Goal: Task Accomplishment & Management: Complete application form

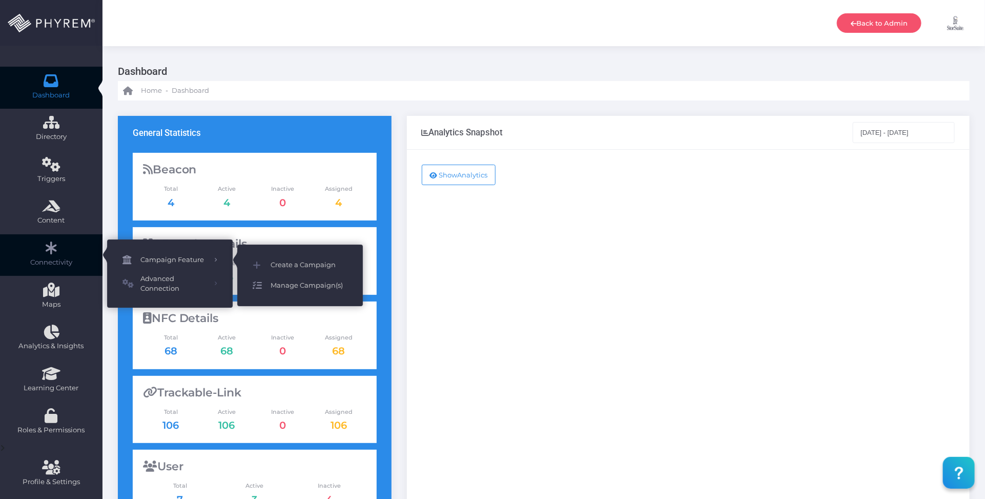
click at [305, 283] on span "Manage Campaign(s)" at bounding box center [309, 285] width 77 height 13
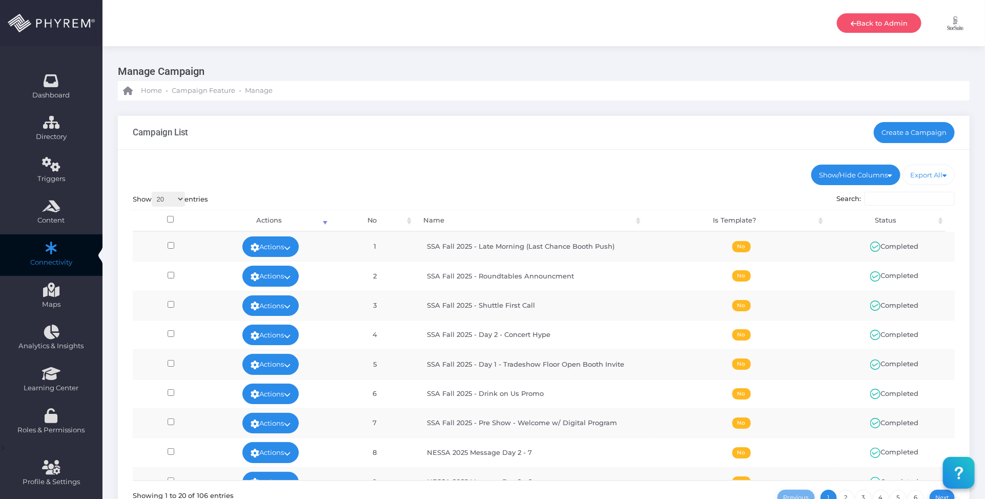
click at [667, 162] on div "Show/Hide Columns No Name Is Template? Status DONE" at bounding box center [544, 348] width 852 height 396
click at [287, 248] on icon at bounding box center [287, 248] width 7 height 0
click at [273, 267] on link "View" at bounding box center [267, 269] width 67 height 19
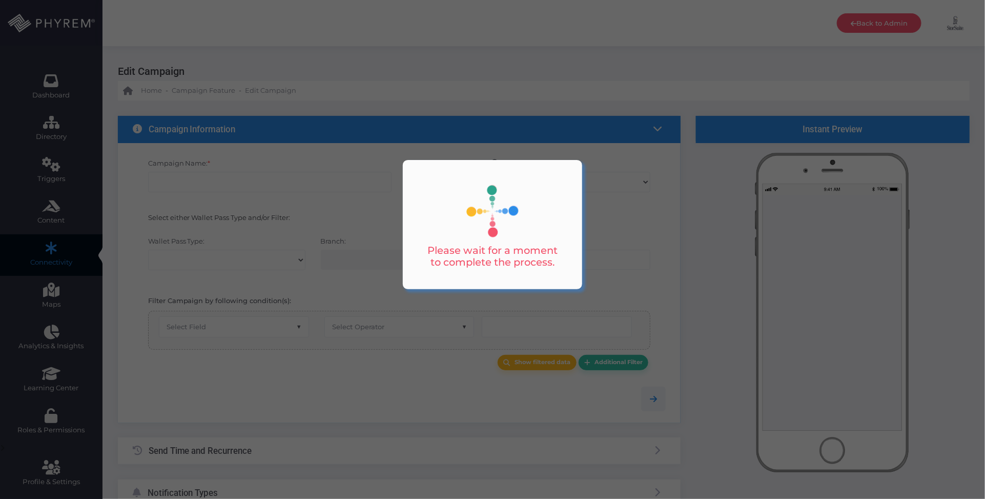
type input "SSA Fall 2025 - Late Morning (Last Chance Booth Push)"
select select "exact"
select select "group_id"
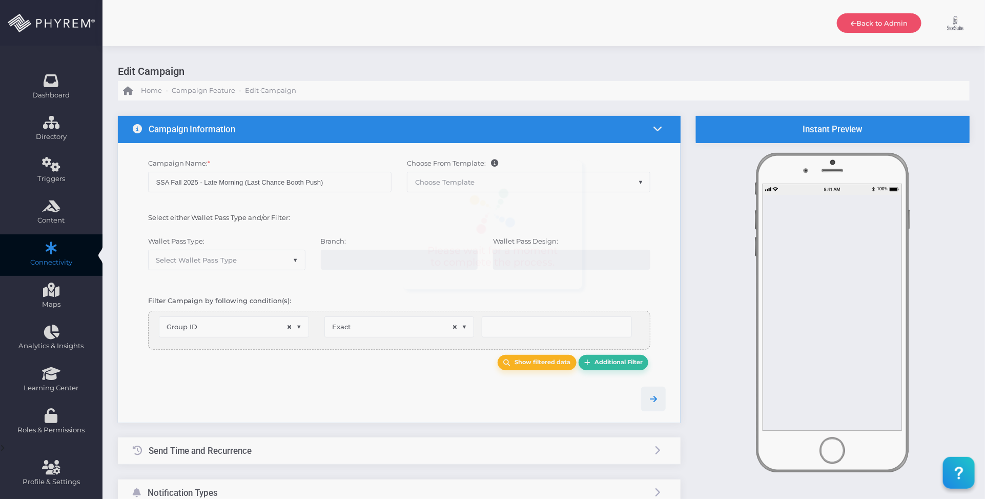
select select
type input "126"
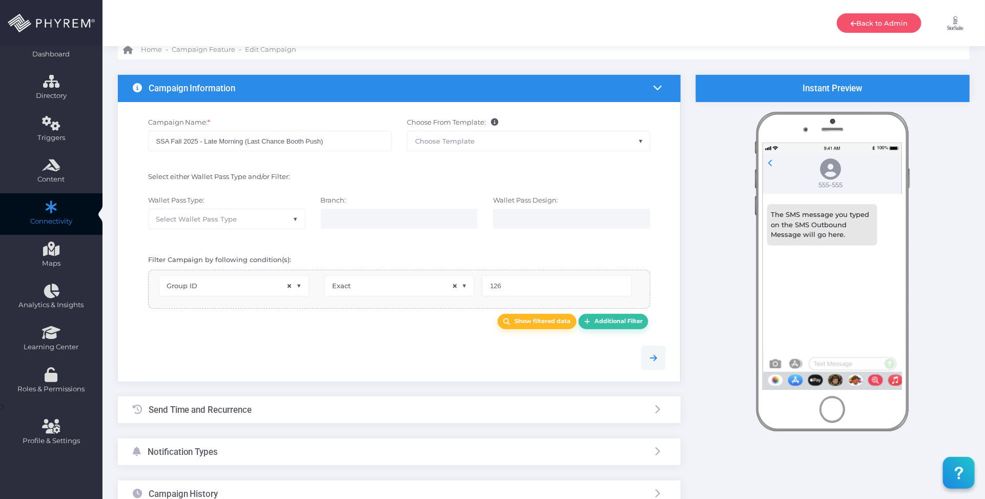
scroll to position [64, 0]
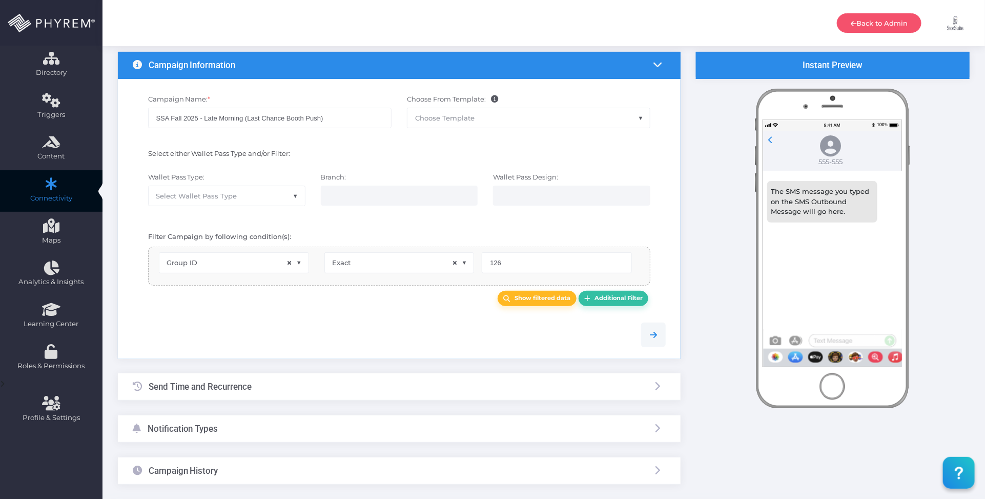
click at [372, 388] on div "Send Time and Recurrence" at bounding box center [399, 386] width 563 height 27
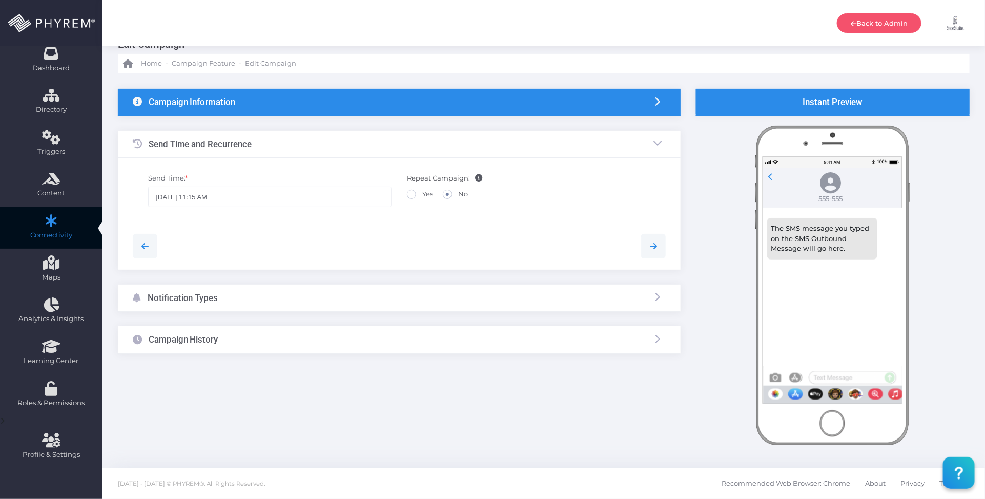
scroll to position [27, 0]
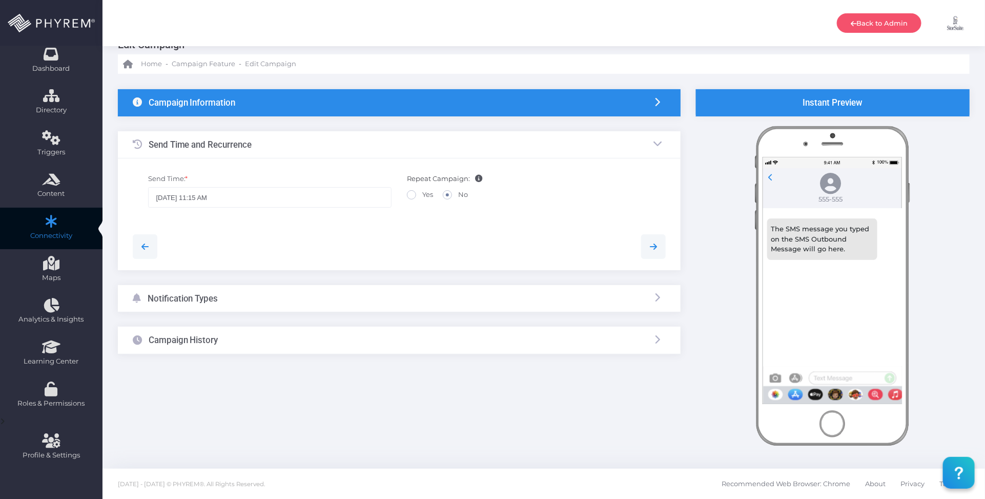
click at [411, 104] on div "Campaign Information" at bounding box center [399, 102] width 563 height 27
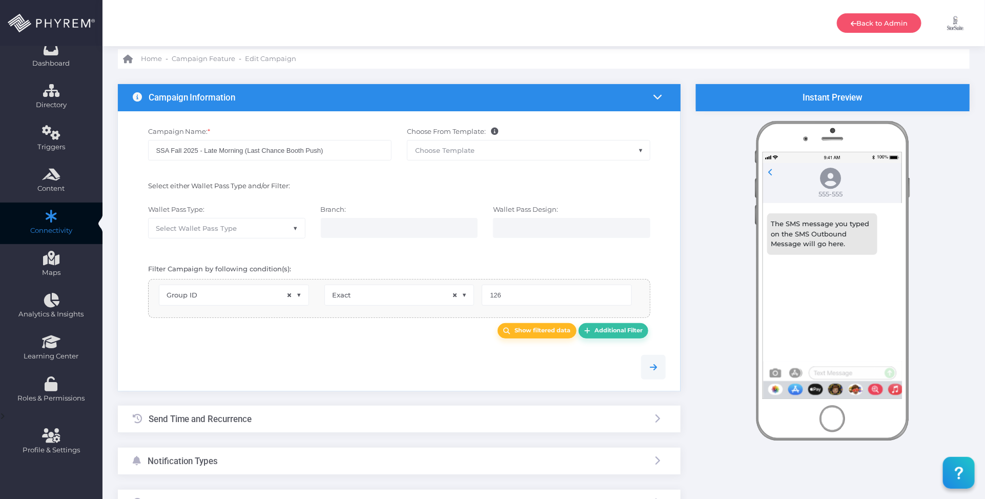
scroll to position [0, 0]
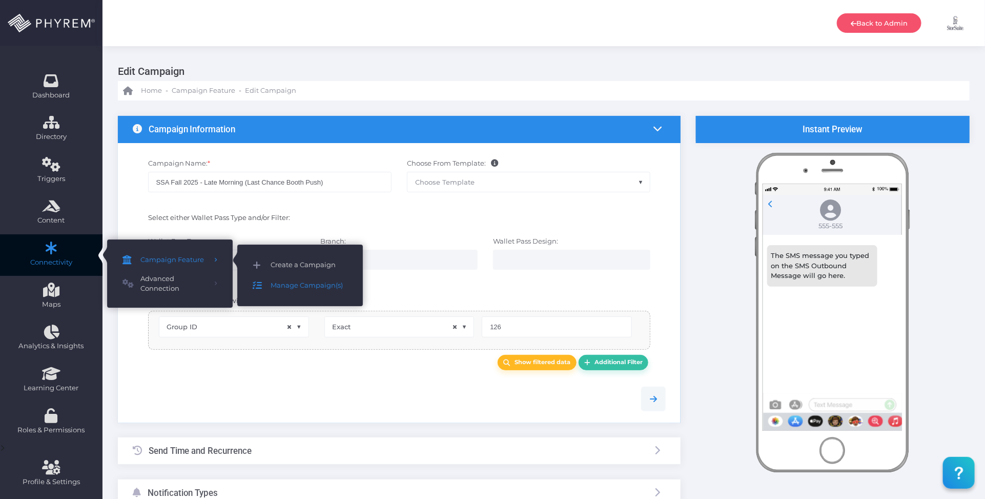
click at [287, 261] on span "Create a Campaign" at bounding box center [309, 264] width 77 height 13
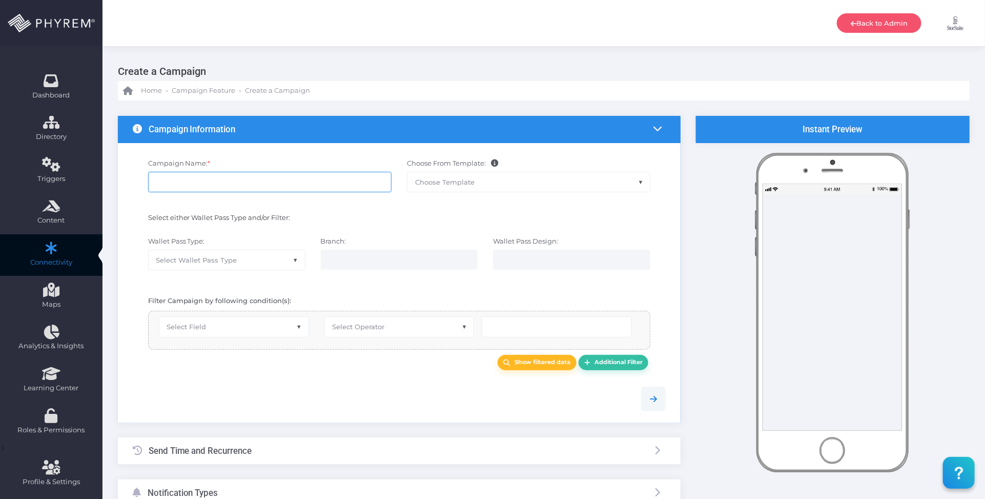
click at [284, 182] on input "Campaign Name: *" at bounding box center [269, 182] width 243 height 20
paste input "Post Show 1"
type input "SSA Fall 2025 - Post Show 1"
click at [272, 323] on span "Select Field" at bounding box center [233, 326] width 149 height 19
select select "group_id"
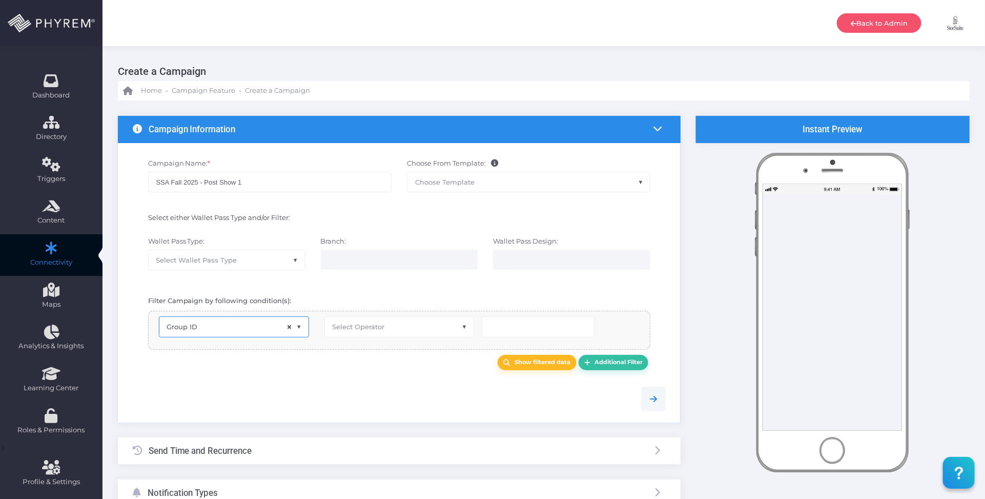
click at [382, 329] on span "Select Operator" at bounding box center [358, 326] width 52 height 8
type input "e"
select select "exact"
click at [502, 332] on input "number" at bounding box center [538, 326] width 113 height 20
type input "126"
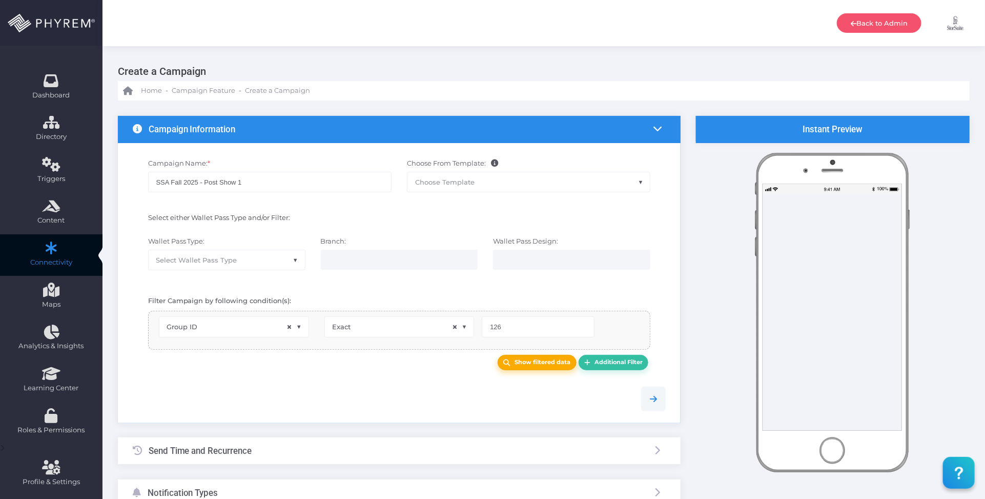
click at [518, 364] on b "Show filtered data" at bounding box center [543, 361] width 56 height 7
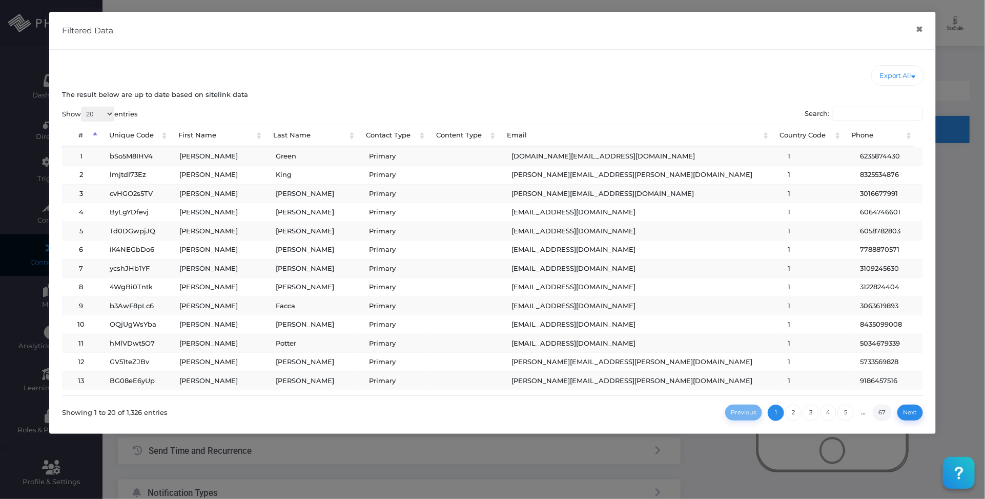
click at [883, 413] on link "67" at bounding box center [882, 412] width 19 height 16
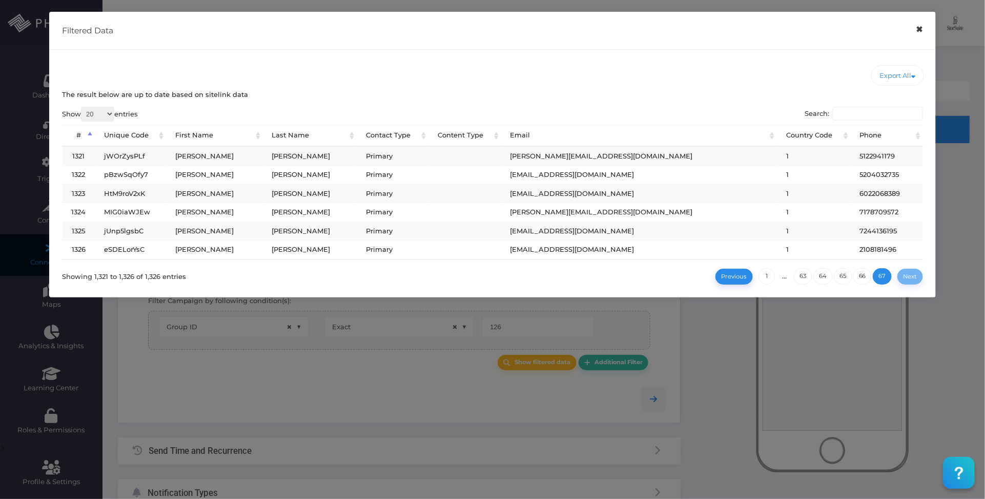
click at [920, 31] on button "×" at bounding box center [920, 29] width 20 height 23
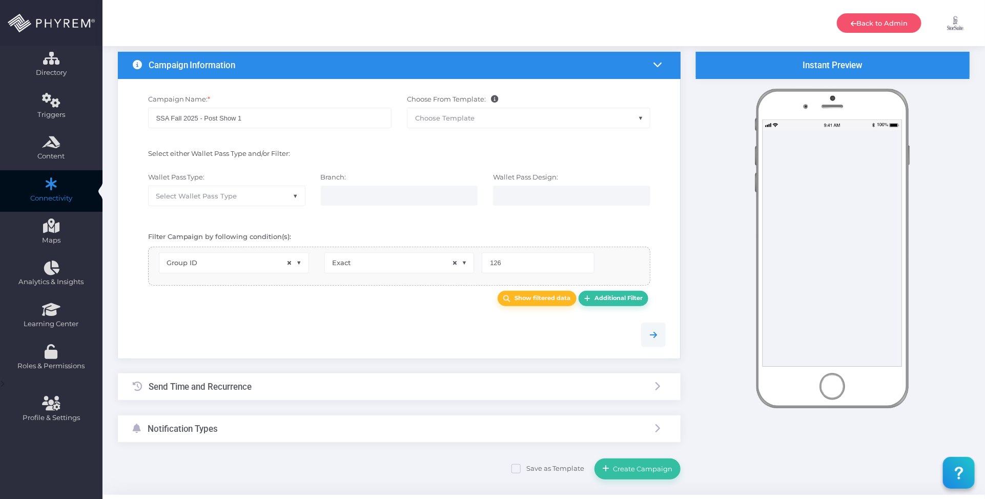
click at [286, 385] on div "Send Time and Recurrence" at bounding box center [399, 386] width 563 height 27
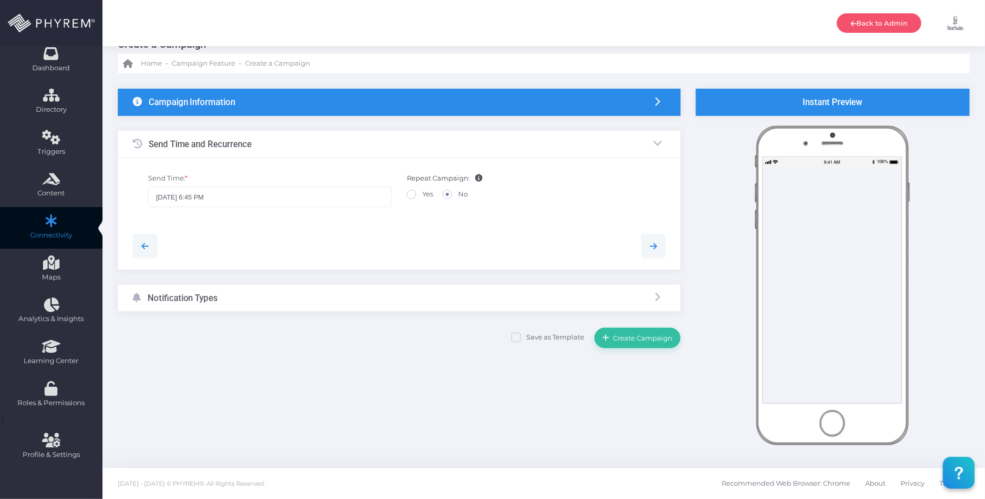
scroll to position [27, 0]
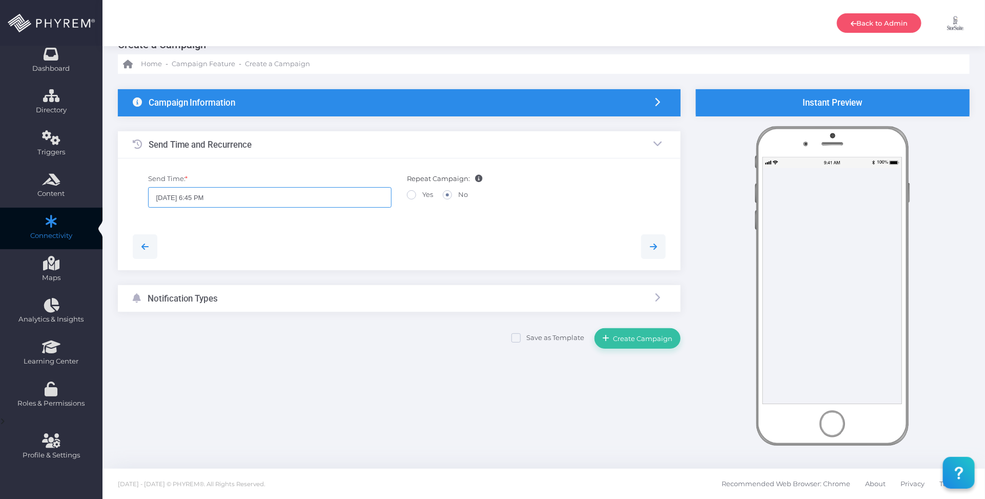
drag, startPoint x: 232, startPoint y: 198, endPoint x: 239, endPoint y: 190, distance: 10.6
click at [234, 198] on input "[DATE] 6:45 PM" at bounding box center [269, 197] width 243 height 20
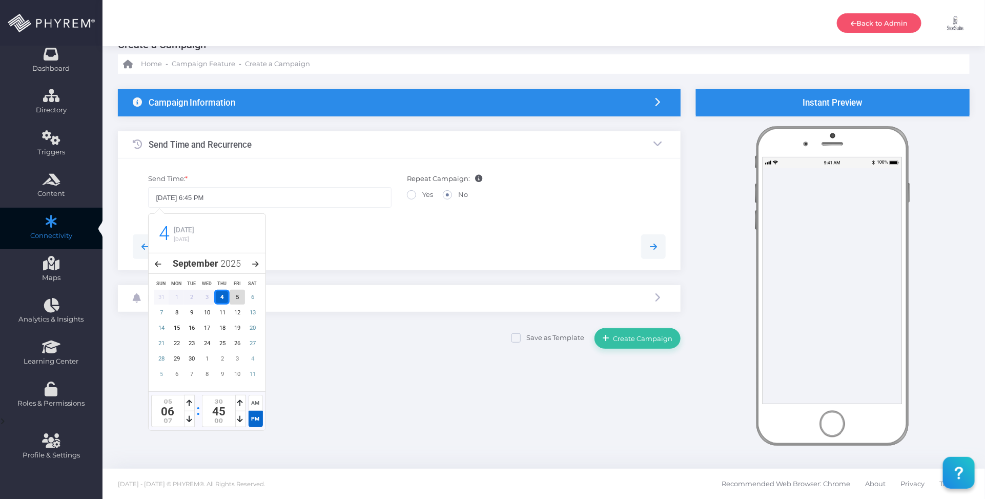
click at [234, 295] on div "5" at bounding box center [237, 297] width 15 height 15
click at [186, 403] on div at bounding box center [189, 403] width 11 height 16
click at [187, 403] on icon at bounding box center [190, 402] width 6 height 7
click at [236, 403] on div at bounding box center [240, 403] width 11 height 16
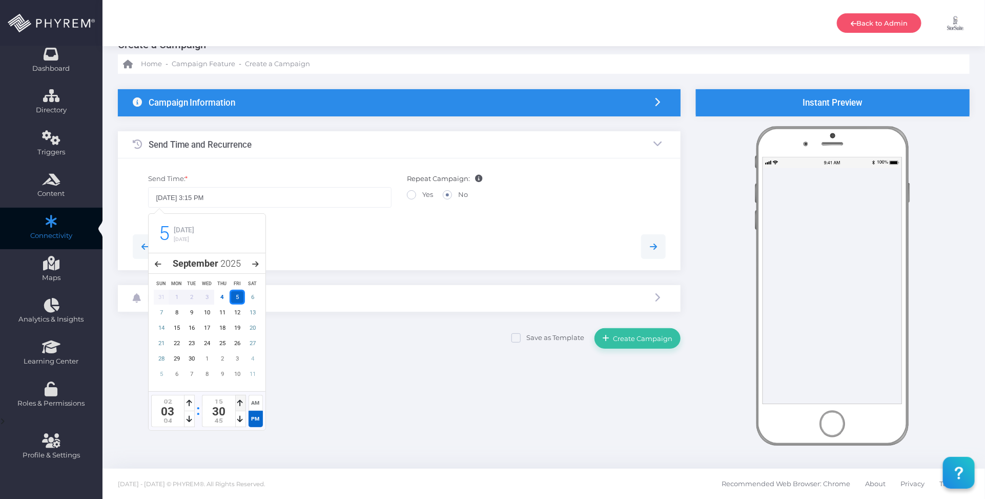
click at [240, 401] on icon at bounding box center [241, 402] width 6 height 7
type input "09/05/2025 3:00 PM"
click at [240, 401] on icon at bounding box center [241, 402] width 6 height 7
click at [455, 249] on div at bounding box center [399, 246] width 549 height 25
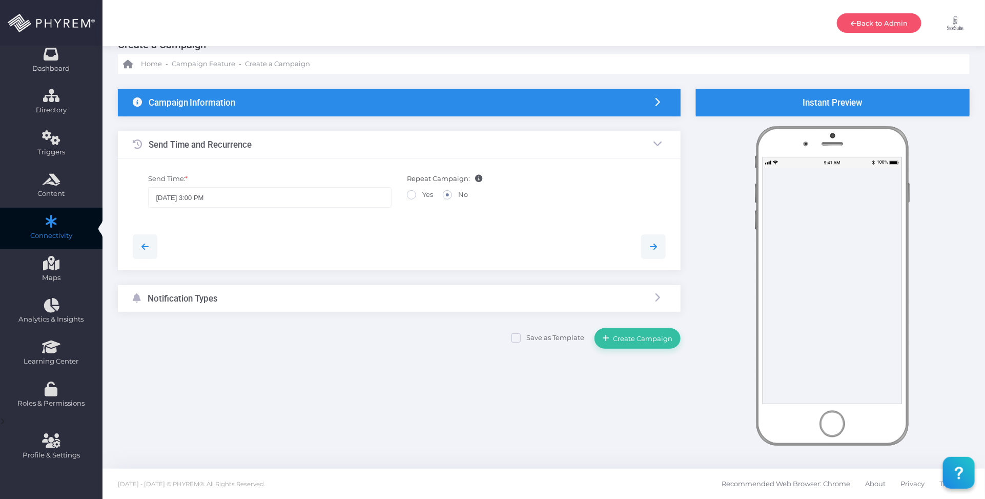
click at [354, 298] on div "Notification Types" at bounding box center [399, 298] width 563 height 27
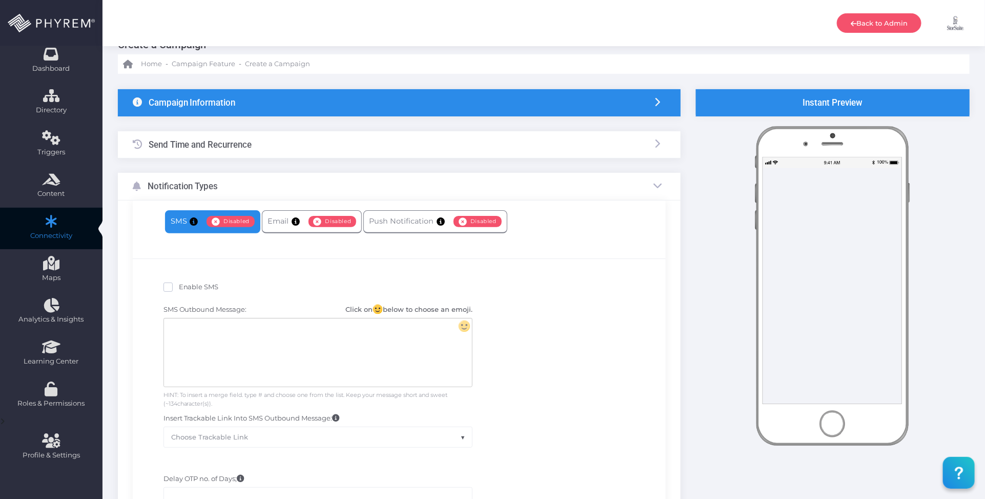
click at [198, 288] on span "Enable SMS" at bounding box center [199, 286] width 40 height 8
click at [186, 288] on input "Enable SMS" at bounding box center [182, 285] width 7 height 7
checkbox input "true"
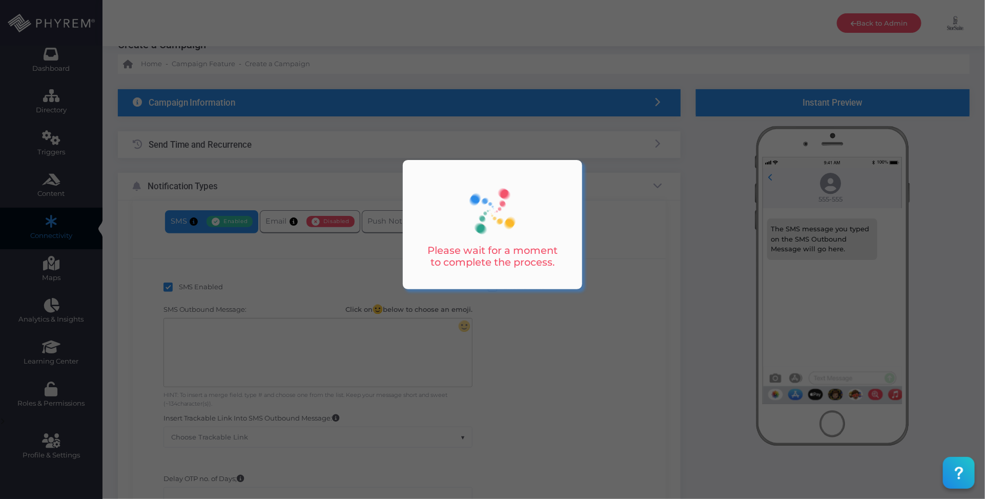
click at [252, 347] on div at bounding box center [492, 249] width 985 height 499
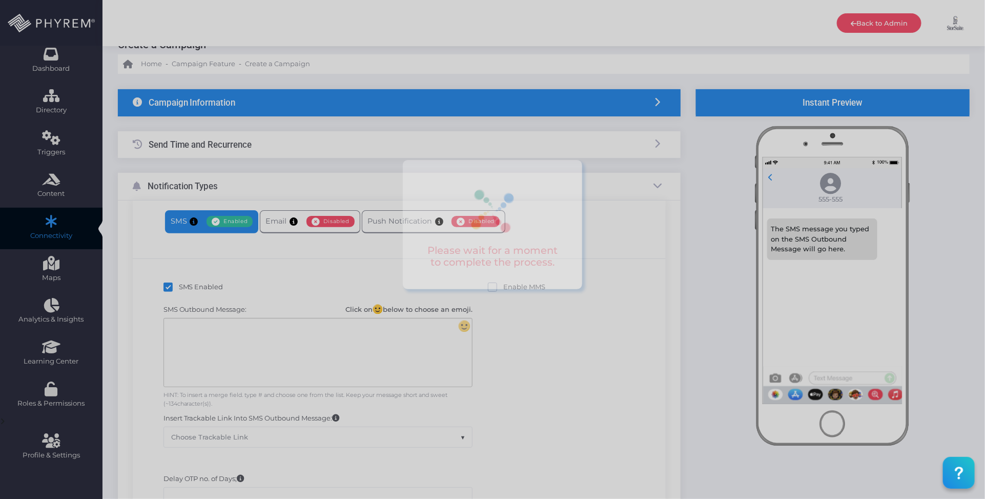
click at [249, 327] on div at bounding box center [318, 352] width 308 height 68
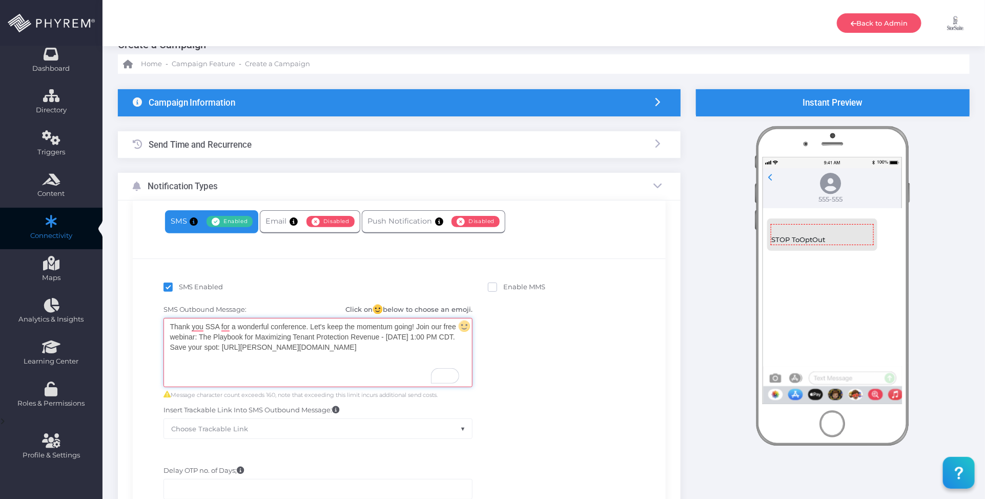
click at [400, 352] on div "Thank you SSA for a wonderful conference. Let's keep the momentum going! Join o…" at bounding box center [318, 352] width 308 height 68
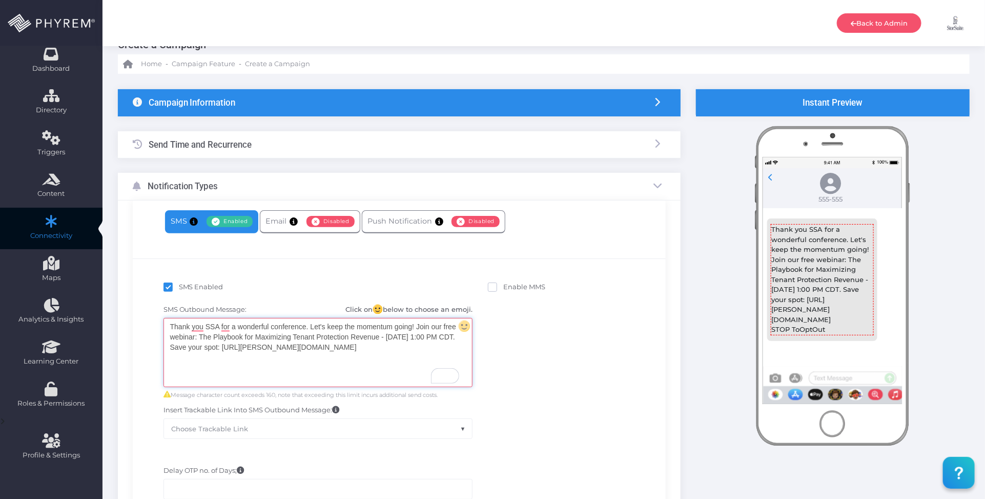
click at [562, 290] on div "Enable MMS" at bounding box center [561, 288] width 147 height 13
click at [337, 145] on div "Send Time and Recurrence" at bounding box center [399, 144] width 563 height 27
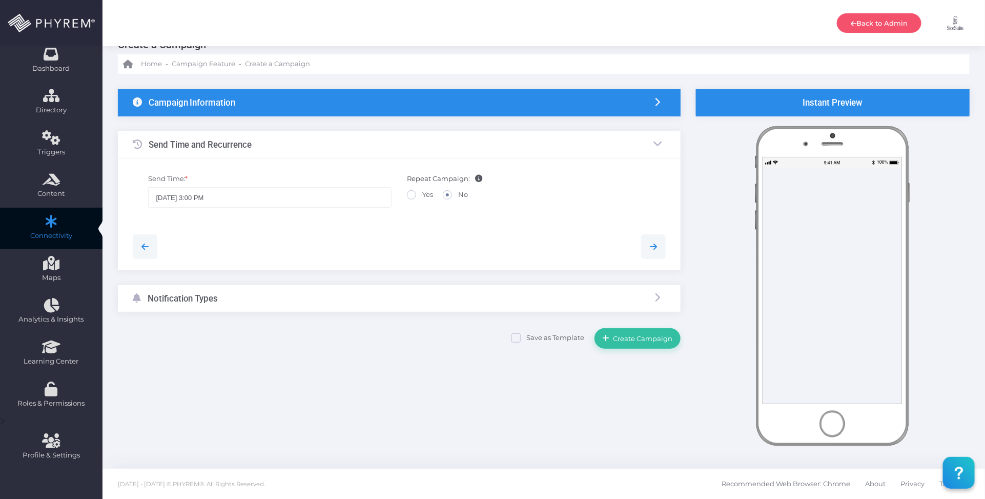
drag, startPoint x: 351, startPoint y: 301, endPoint x: 350, endPoint y: 295, distance: 6.3
click at [351, 301] on div "Notification Types" at bounding box center [399, 298] width 563 height 27
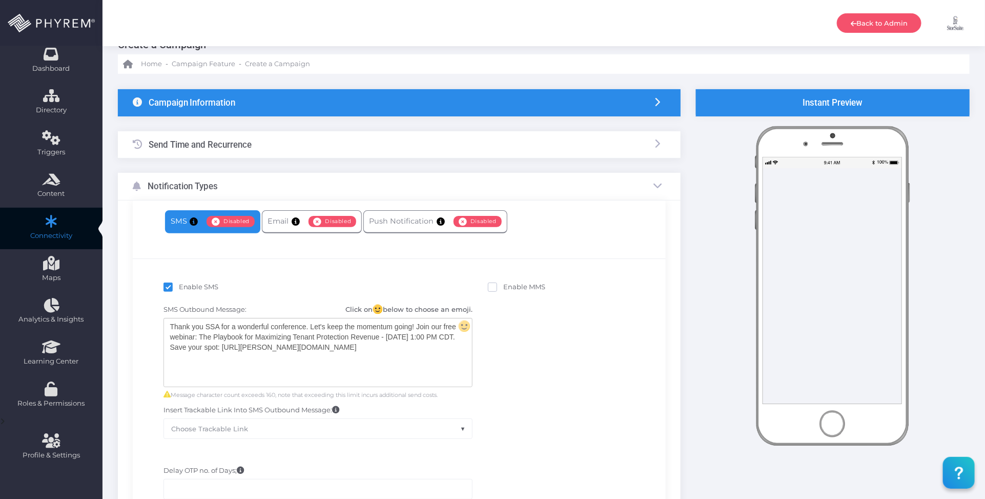
scroll to position [178, 0]
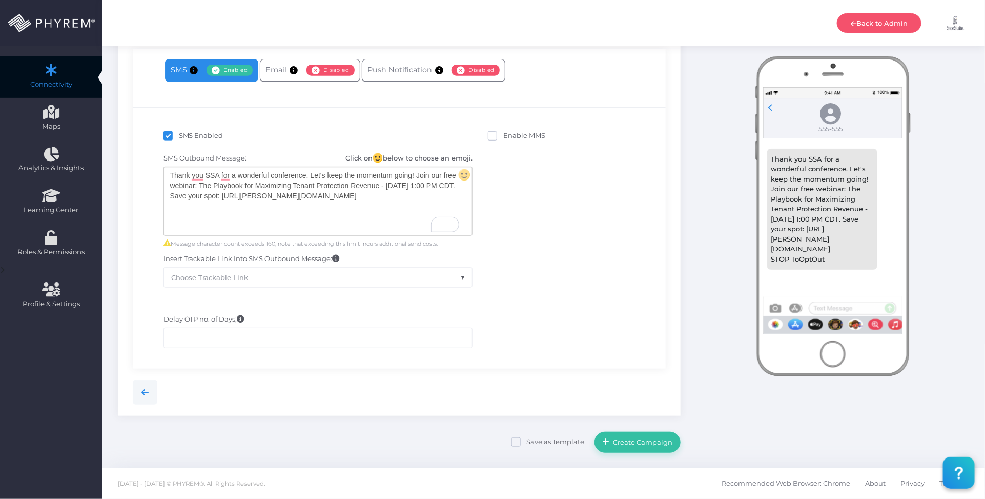
click at [551, 283] on div "SMS Outbound Message: Click on below to choose an emoji. Thank you SSA for a wo…" at bounding box center [399, 220] width 518 height 145
click at [514, 320] on div "Delay OTP no. of Days;" at bounding box center [399, 331] width 518 height 44
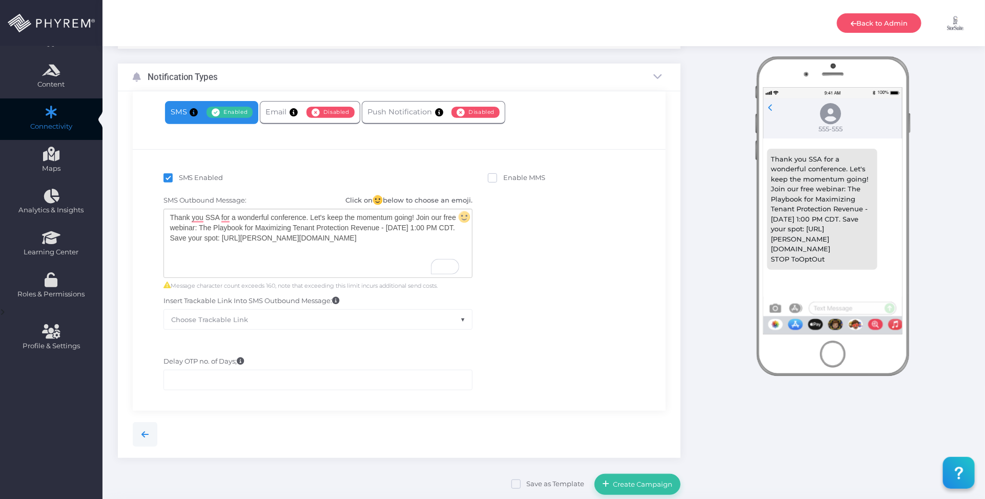
scroll to position [114, 0]
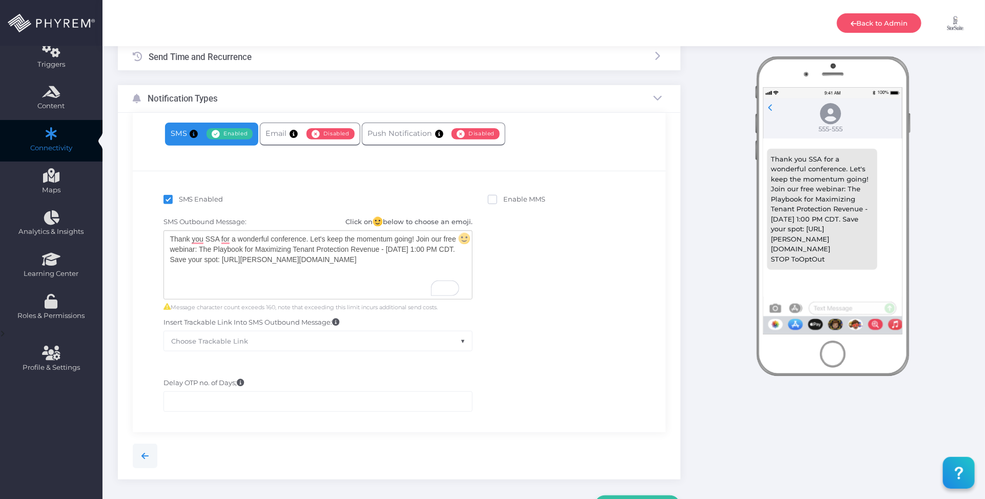
click at [376, 62] on div "Send Time and Recurrence" at bounding box center [399, 57] width 563 height 27
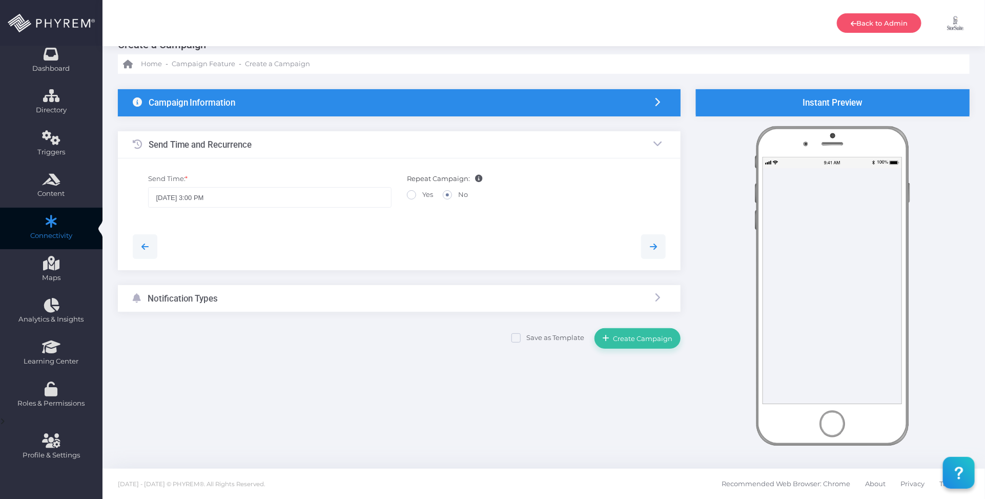
click at [470, 303] on div "Notification Types" at bounding box center [399, 298] width 563 height 27
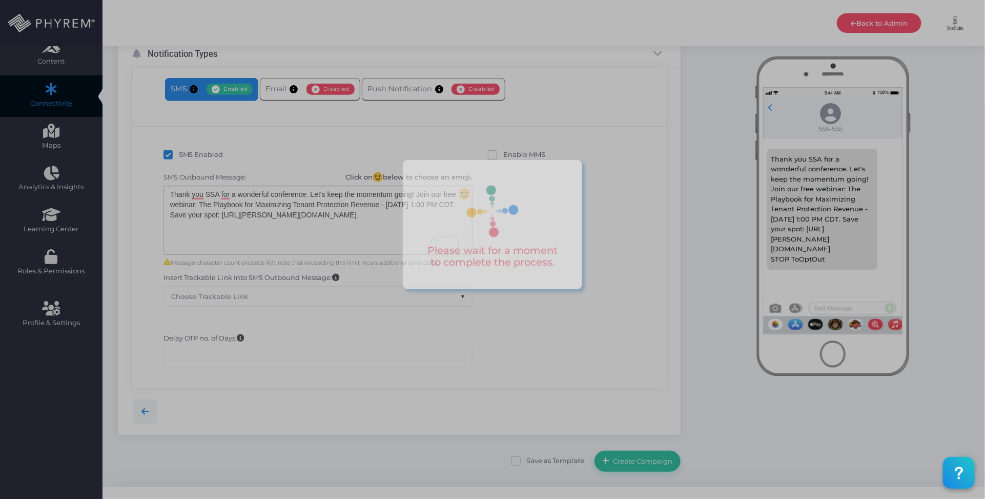
scroll to position [178, 0]
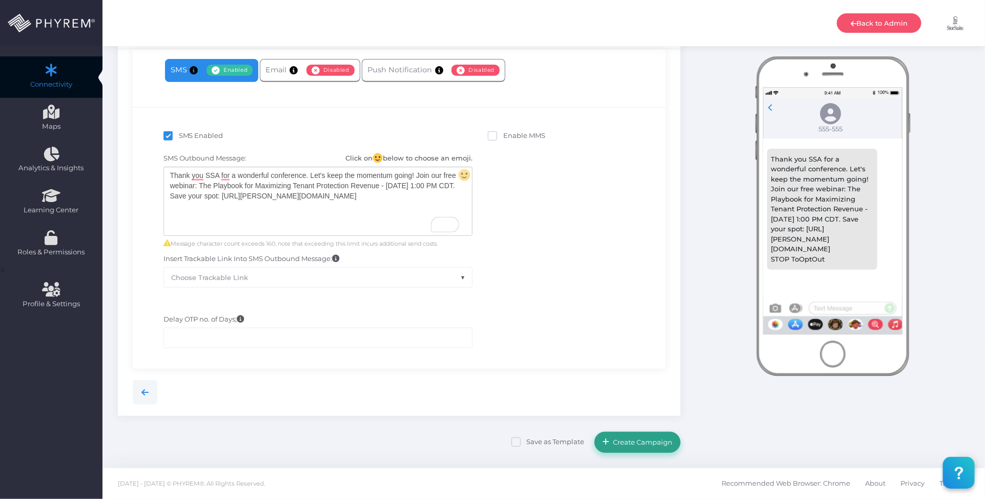
click at [641, 439] on span "Create Campaign" at bounding box center [641, 442] width 63 height 8
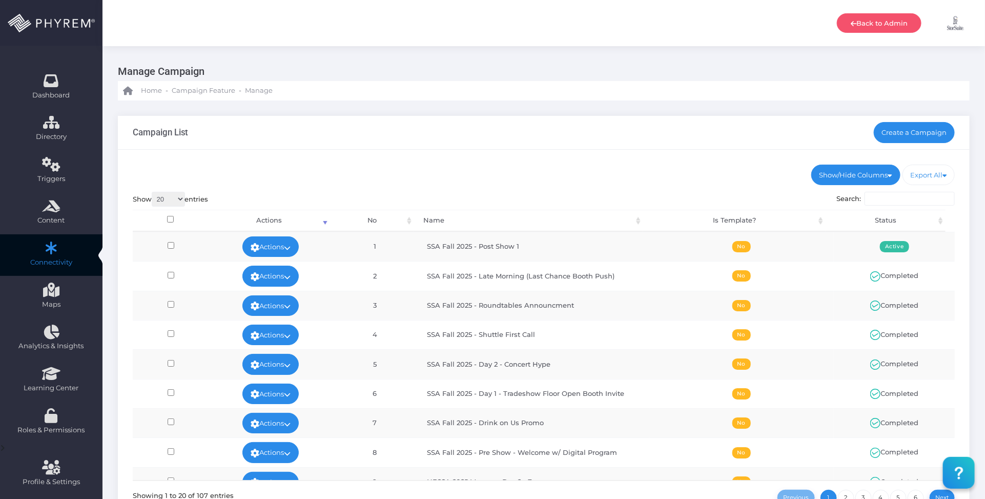
click at [654, 129] on div "Campaign List Create a Campaign" at bounding box center [544, 133] width 852 height 34
click at [913, 136] on link "Create a Campaign" at bounding box center [914, 132] width 81 height 20
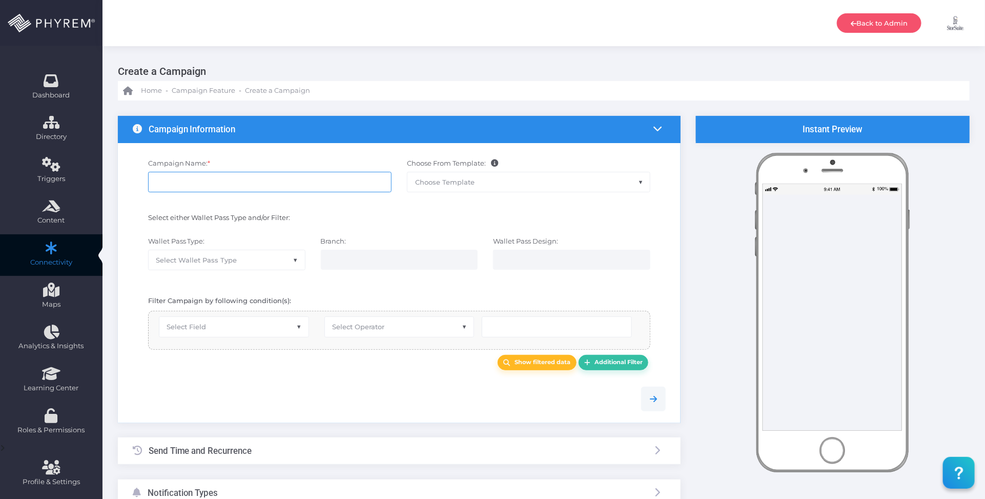
click at [260, 175] on input "Campaign Name: *" at bounding box center [269, 182] width 243 height 20
paste input "Post Show 2"
type input "SSA Fall 2025 - Post Show 2"
click at [235, 326] on span "Select Field" at bounding box center [233, 326] width 149 height 19
select select "group_id"
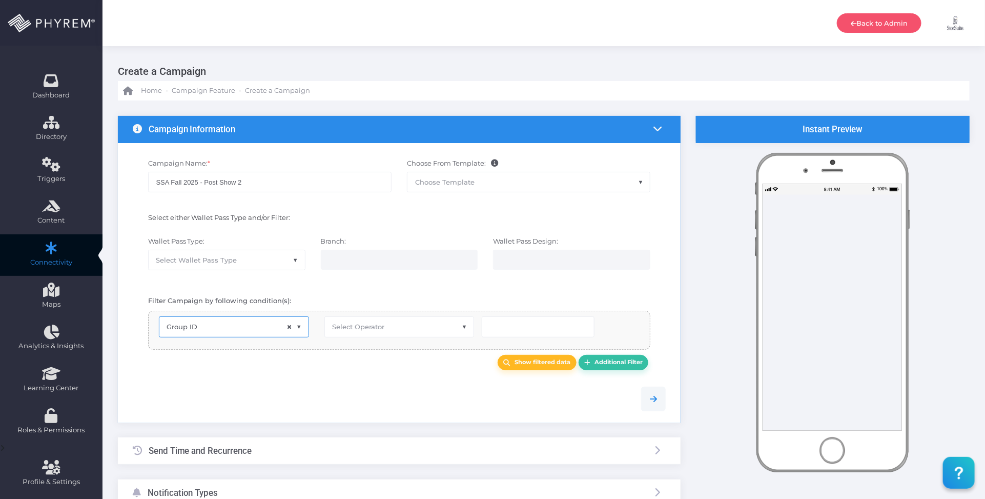
click at [364, 321] on span "Select Operator" at bounding box center [399, 326] width 149 height 19
select select "exact"
click at [500, 329] on input "number" at bounding box center [538, 326] width 113 height 20
type input "126"
click at [400, 408] on div at bounding box center [399, 398] width 549 height 25
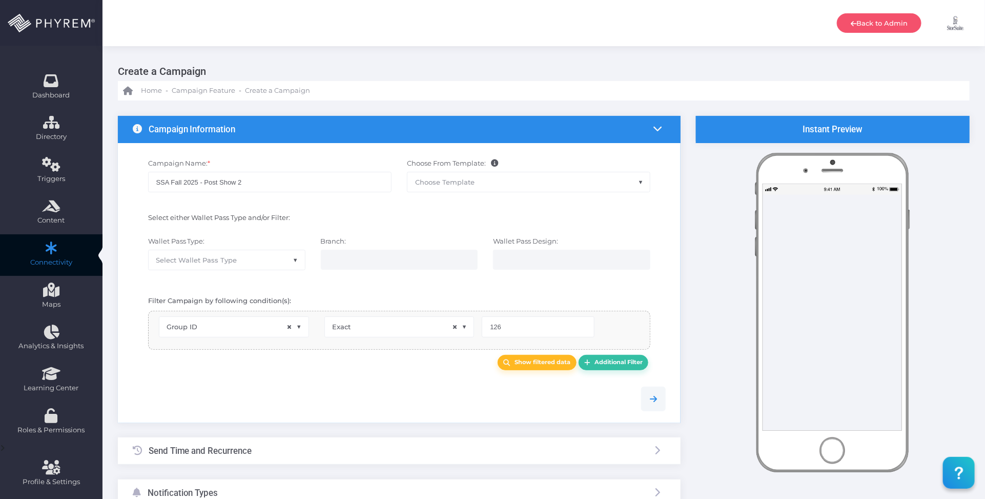
click at [357, 456] on div "Send Time and Recurrence" at bounding box center [399, 450] width 563 height 27
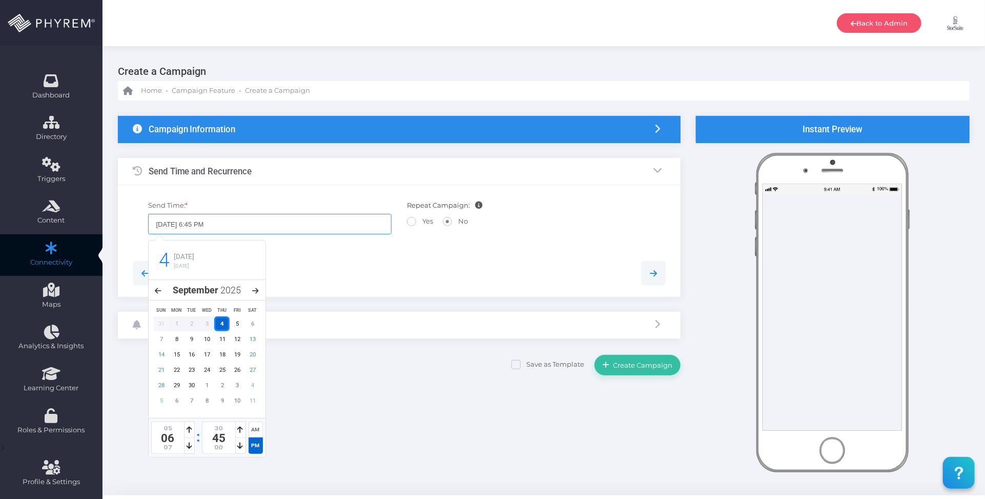
click at [296, 226] on input "[DATE] 6:45 PM" at bounding box center [269, 224] width 243 height 20
click at [195, 337] on div "9" at bounding box center [191, 339] width 15 height 15
click at [259, 431] on div "AM" at bounding box center [256, 429] width 14 height 16
click at [191, 428] on icon at bounding box center [190, 429] width 6 height 7
click at [188, 444] on icon at bounding box center [190, 445] width 6 height 7
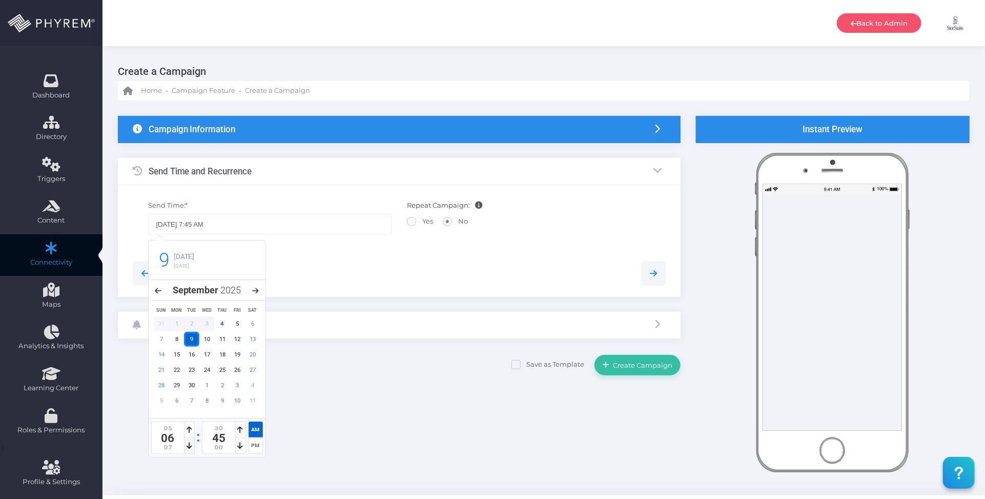
click at [188, 445] on icon at bounding box center [190, 445] width 6 height 7
click at [189, 445] on icon at bounding box center [190, 445] width 6 height 7
click at [242, 431] on icon at bounding box center [241, 429] width 6 height 7
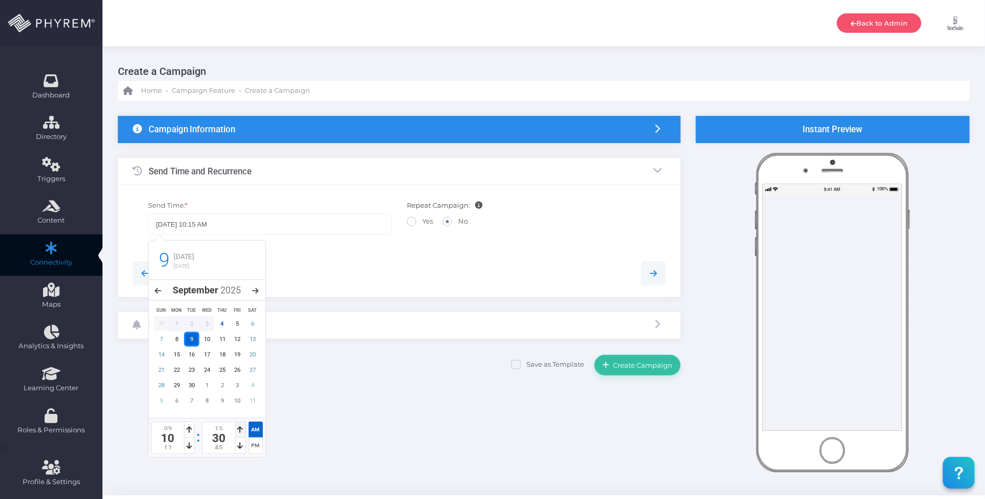
click at [241, 431] on icon at bounding box center [241, 429] width 6 height 7
type input "09/09/2025 10:00 AM"
click at [239, 430] on icon at bounding box center [241, 429] width 6 height 7
click at [333, 270] on div at bounding box center [399, 273] width 549 height 25
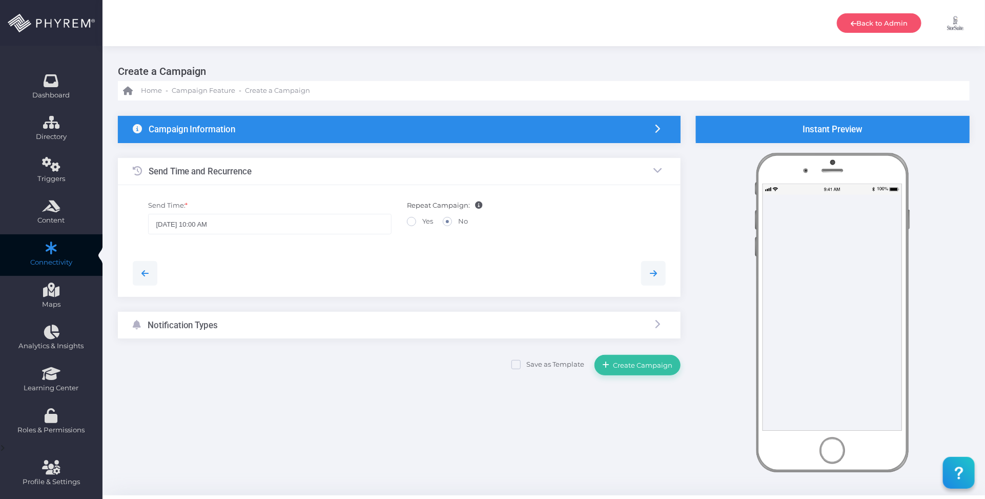
click at [309, 325] on div "Notification Types" at bounding box center [399, 325] width 563 height 27
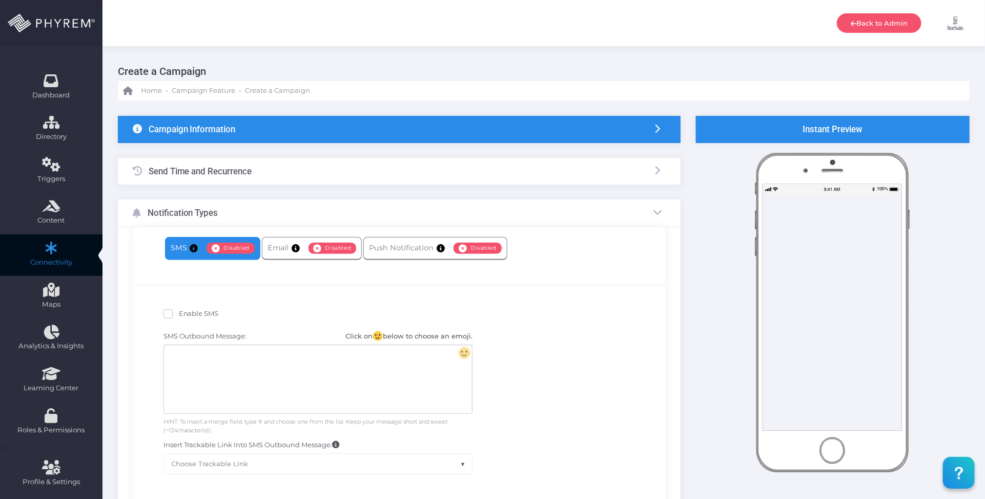
click at [204, 313] on span "Enable SMS" at bounding box center [199, 313] width 40 height 8
click at [186, 313] on input "Enable SMS" at bounding box center [182, 312] width 7 height 7
checkbox input "true"
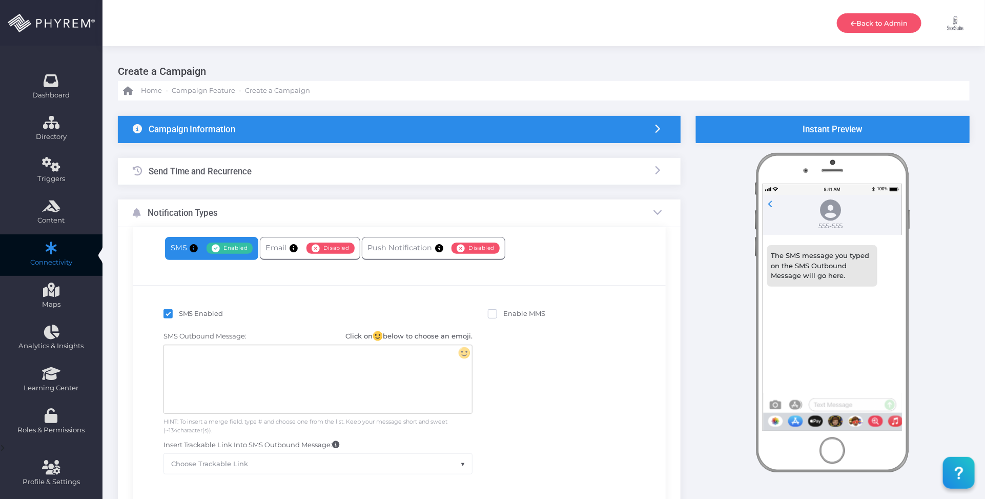
drag, startPoint x: 290, startPoint y: 363, endPoint x: 296, endPoint y: 363, distance: 5.6
click at [289, 363] on div at bounding box center [318, 379] width 308 height 68
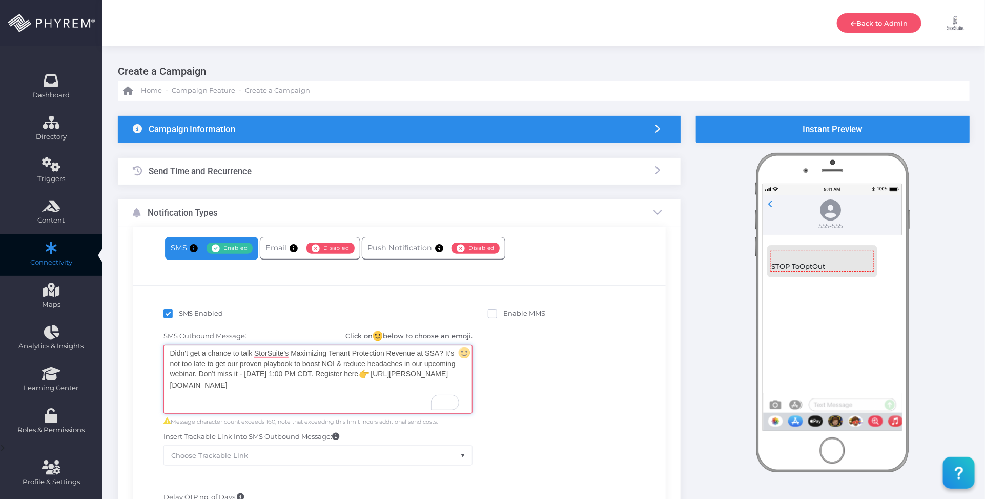
click at [372, 396] on div "Didn't get a chance to talk StorSuite's Maximizing Tenant Protection Revenue at…" at bounding box center [318, 379] width 308 height 68
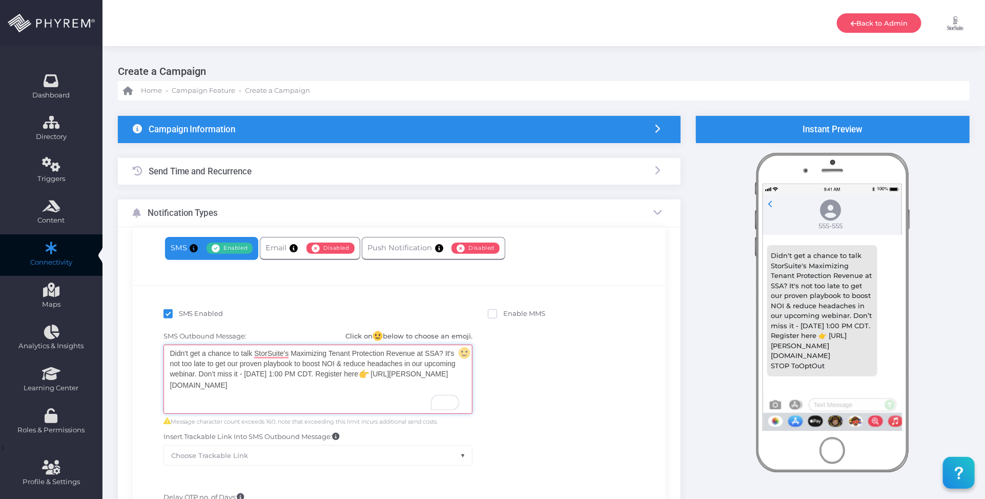
click at [303, 165] on div "Send Time and Recurrence" at bounding box center [399, 171] width 563 height 27
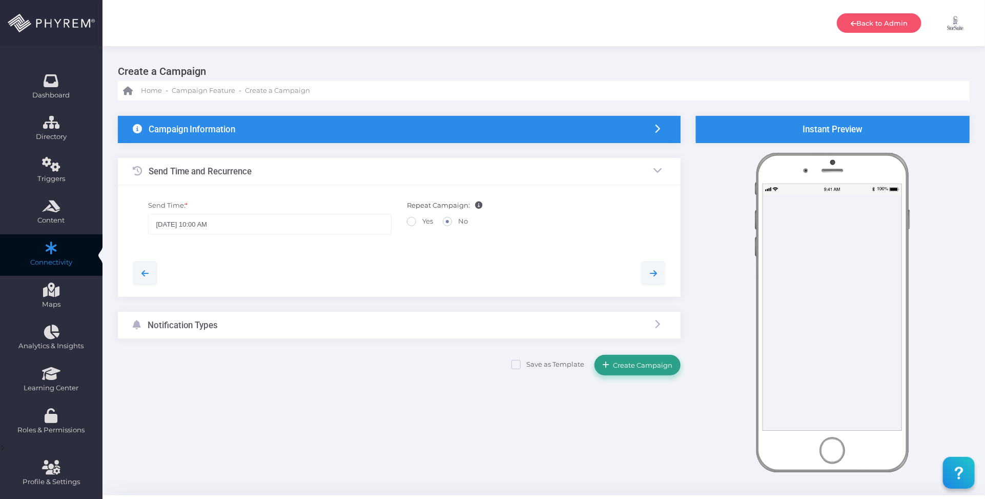
click at [640, 365] on span "Create Campaign" at bounding box center [641, 365] width 63 height 8
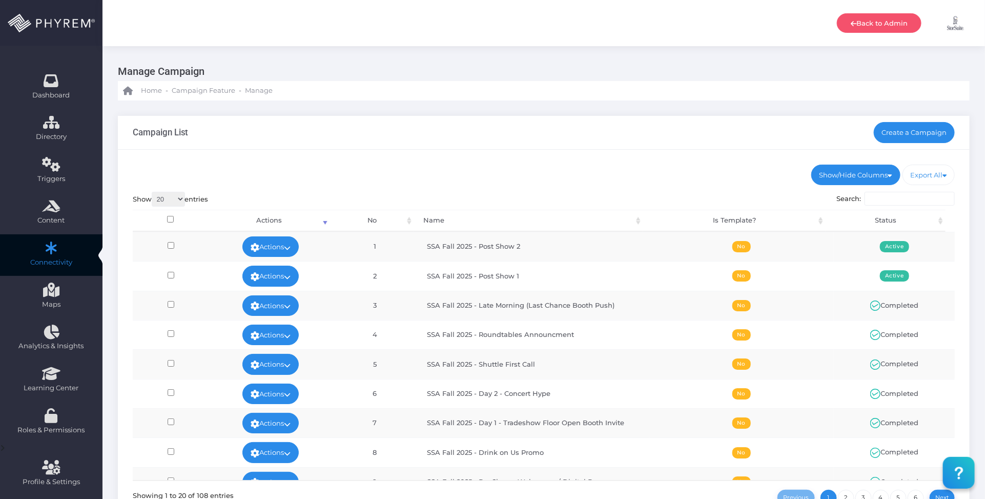
click at [618, 137] on div "Campaign List Create a Campaign" at bounding box center [544, 133] width 852 height 34
click at [908, 131] on link "Create a Campaign" at bounding box center [914, 132] width 81 height 20
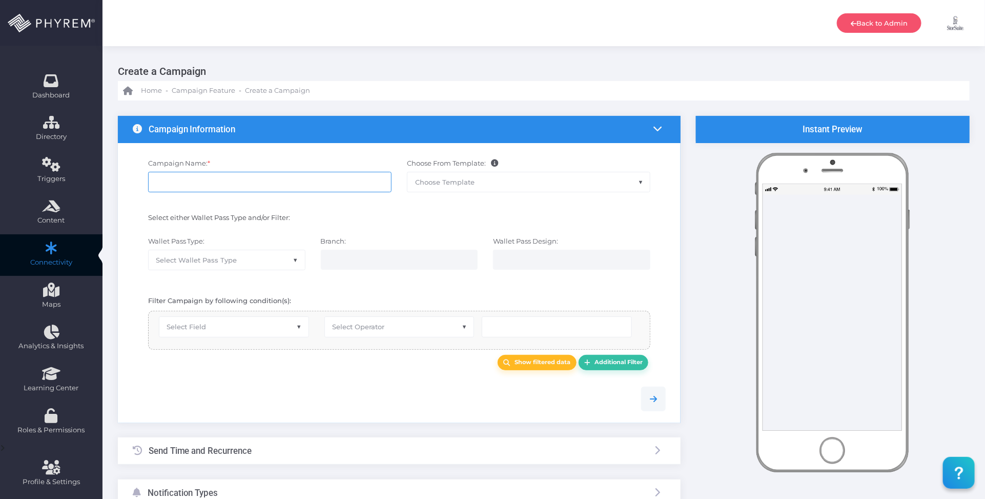
click at [236, 181] on input "Campaign Name: *" at bounding box center [269, 182] width 243 height 20
paste input "Post Show 3 - day before webinar"
type input "SSA Fall 2025 - Post Show 3 - day before webinar"
click at [231, 329] on span "Select Field" at bounding box center [233, 326] width 149 height 19
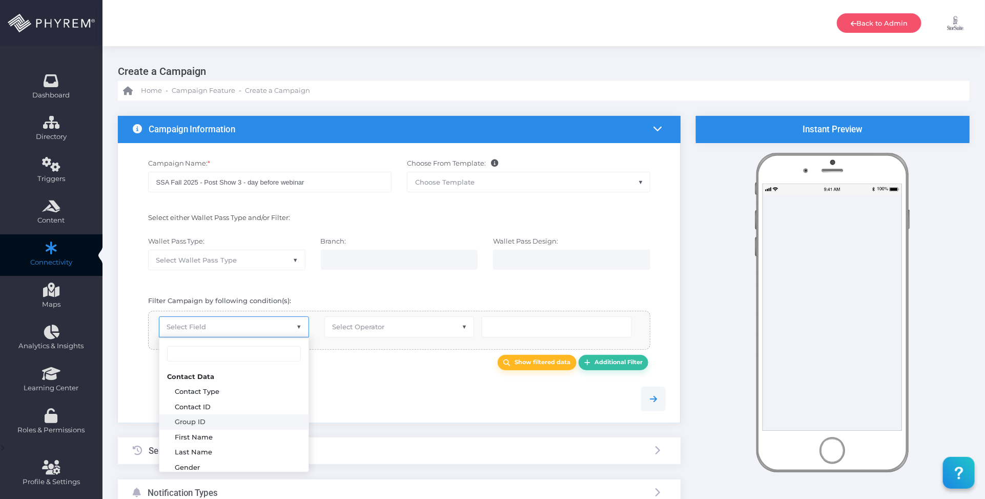
select select "group_id"
click at [366, 323] on span "Select Operator" at bounding box center [358, 326] width 52 height 8
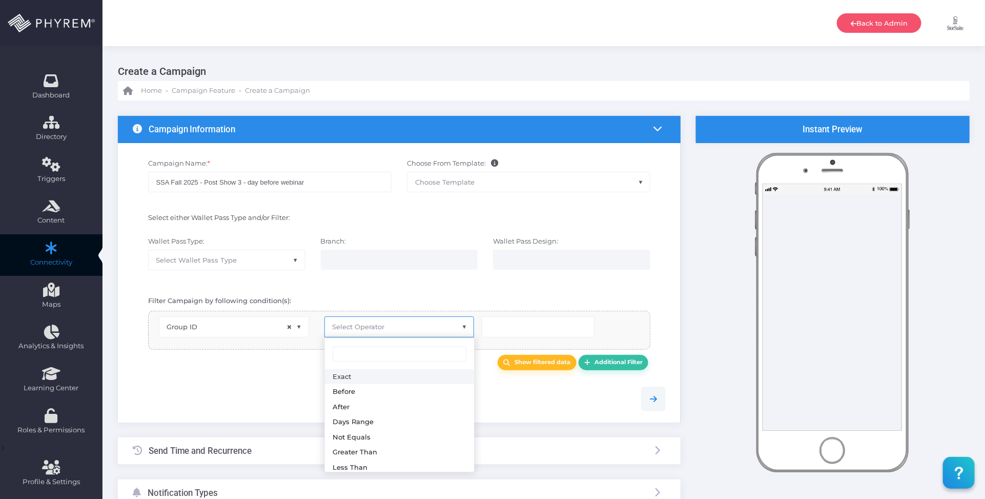
select select "exact"
click at [505, 323] on input "number" at bounding box center [538, 326] width 113 height 20
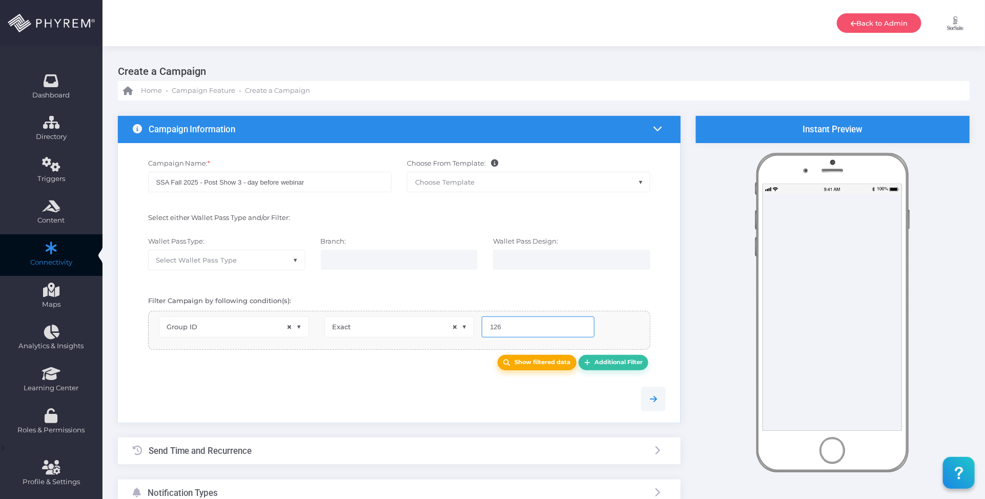
type input "126"
click at [529, 357] on link "Show filtered data" at bounding box center [537, 363] width 79 height 16
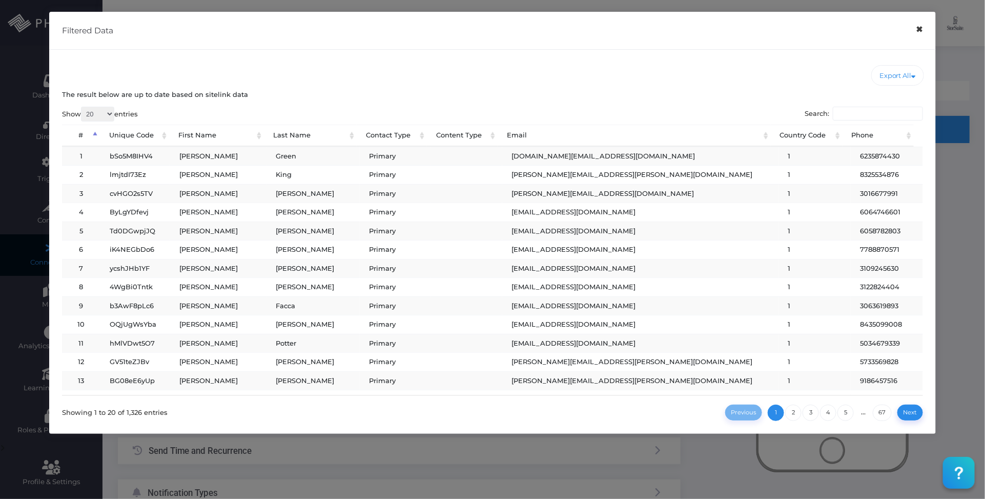
click at [916, 26] on button "×" at bounding box center [920, 29] width 20 height 23
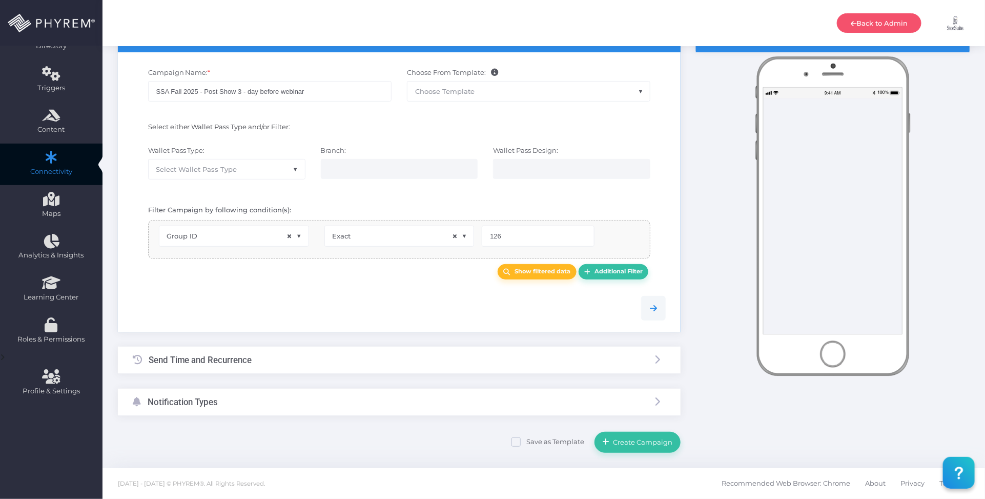
click at [292, 360] on div "Send Time and Recurrence" at bounding box center [399, 359] width 563 height 27
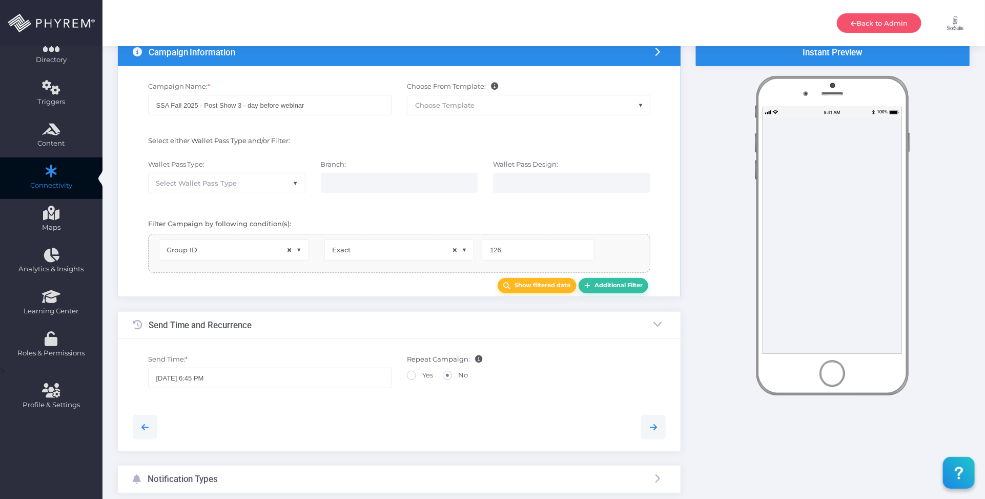
scroll to position [27, 0]
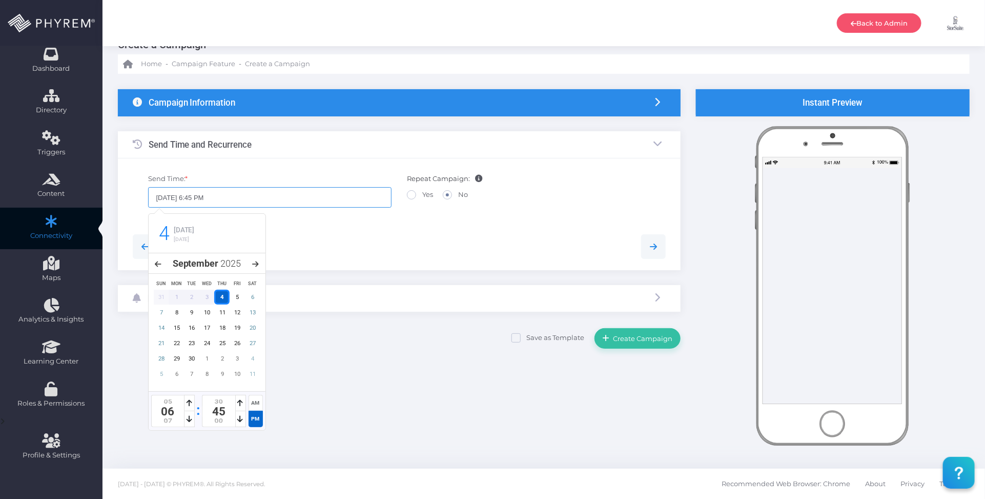
click at [270, 198] on input "[DATE] 6:45 PM" at bounding box center [269, 197] width 243 height 20
click at [219, 313] on div "11" at bounding box center [221, 312] width 15 height 15
click at [188, 416] on icon at bounding box center [190, 418] width 6 height 7
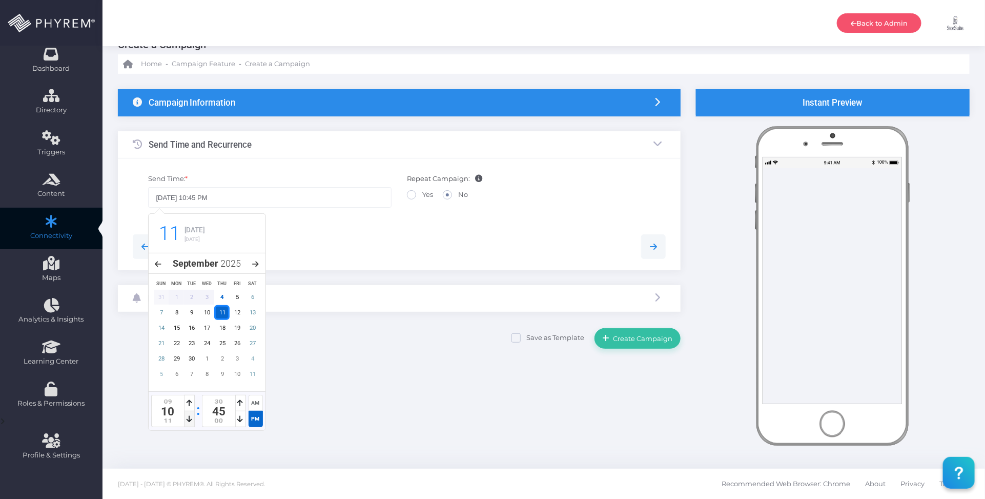
click at [188, 416] on icon at bounding box center [190, 418] width 6 height 7
click at [190, 400] on icon at bounding box center [190, 402] width 6 height 7
click at [188, 414] on div at bounding box center [189, 419] width 11 height 16
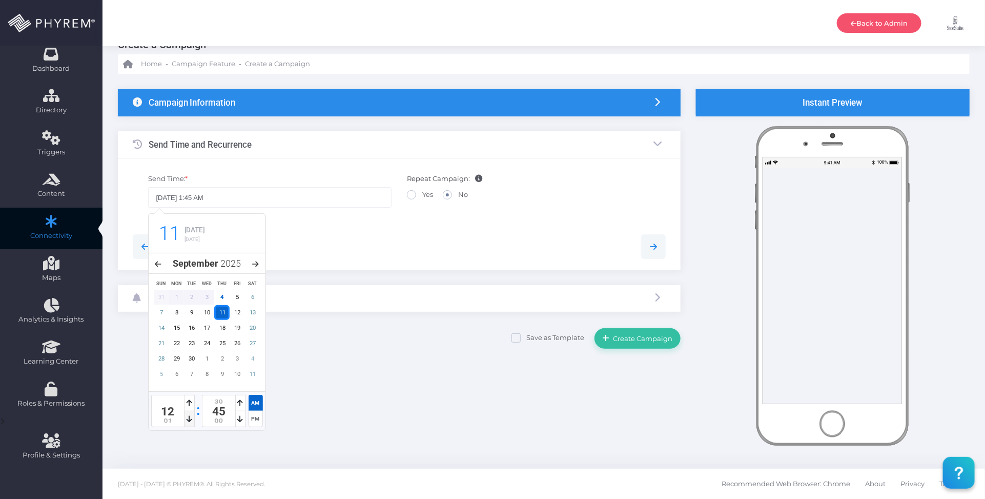
click at [188, 415] on icon at bounding box center [190, 418] width 6 height 7
click at [254, 417] on div "PM" at bounding box center [256, 419] width 14 height 16
click at [238, 399] on icon at bounding box center [241, 402] width 6 height 7
click at [238, 402] on icon at bounding box center [241, 402] width 6 height 7
type input "09/11/2025 1:00 PM"
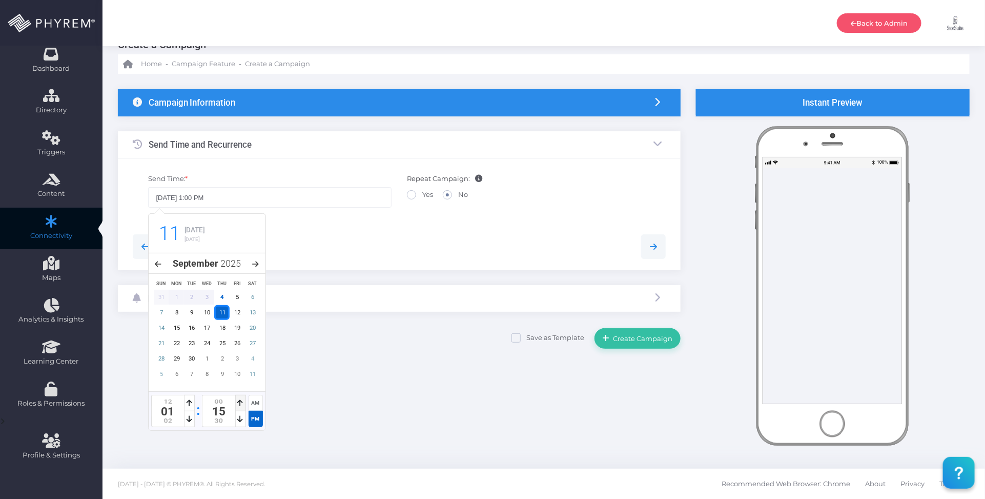
click at [238, 402] on icon at bounding box center [241, 402] width 6 height 7
click at [337, 232] on div at bounding box center [399, 246] width 549 height 47
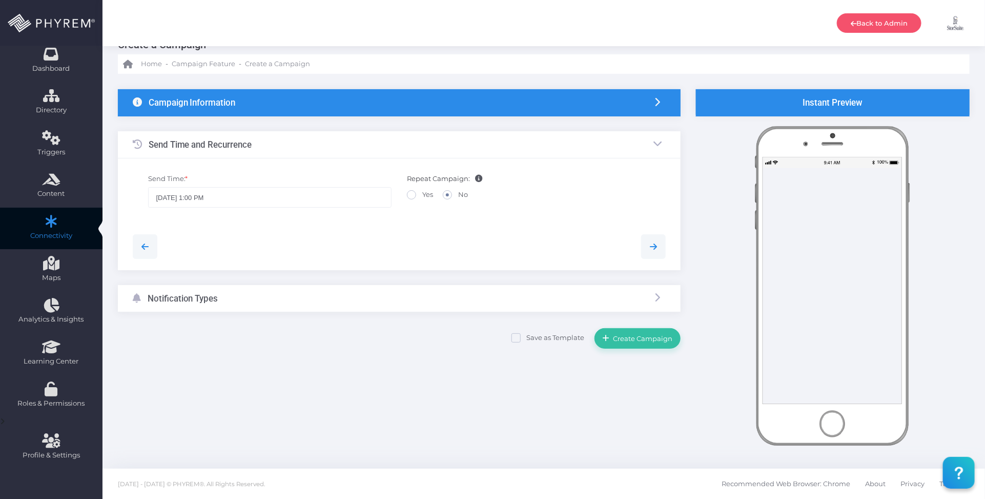
click at [307, 290] on div "Notification Types" at bounding box center [399, 298] width 563 height 27
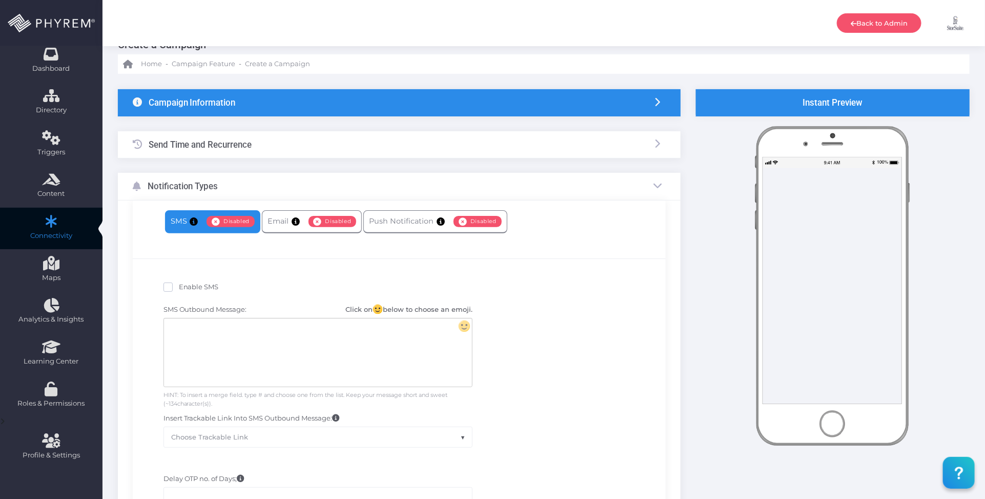
click at [188, 288] on span "Enable SMS" at bounding box center [199, 286] width 40 height 8
click at [186, 288] on input "Enable SMS" at bounding box center [182, 285] width 7 height 7
checkbox input "true"
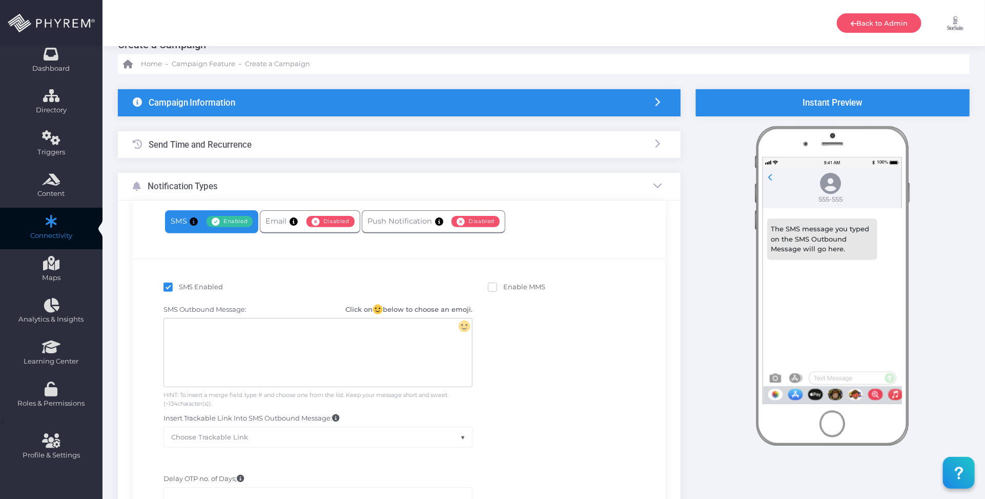
click at [317, 336] on div at bounding box center [318, 352] width 308 height 68
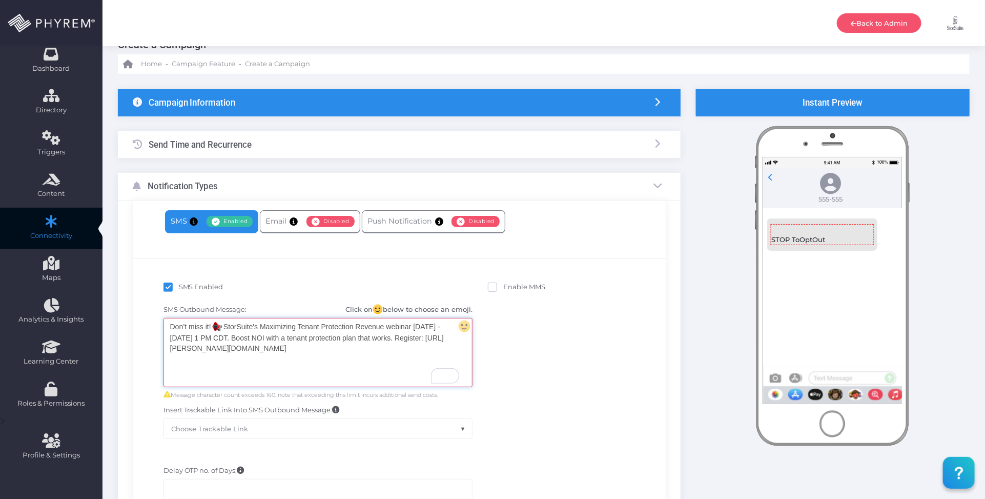
click at [452, 337] on div "Don’t miss it! StorSuite's Maximizing Tenant Protection Revenue webinar tomorro…" at bounding box center [318, 352] width 308 height 68
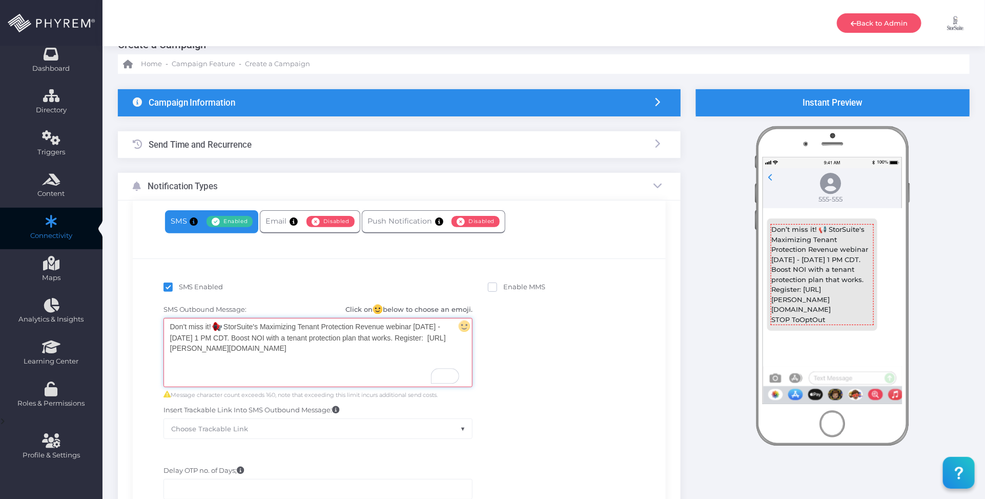
click at [387, 349] on div "Don’t miss it! StorSuite's Maximizing Tenant Protection Revenue webinar tomorro…" at bounding box center [318, 352] width 308 height 68
click at [452, 338] on div "Don’t miss it! StorSuite's Maximizing Tenant Protection Revenue webinar tomorro…" at bounding box center [318, 352] width 308 height 68
click at [396, 357] on div "Don’t miss it! StorSuite's Maximizing Tenant Protection Revenue webinar tomorro…" at bounding box center [318, 352] width 308 height 68
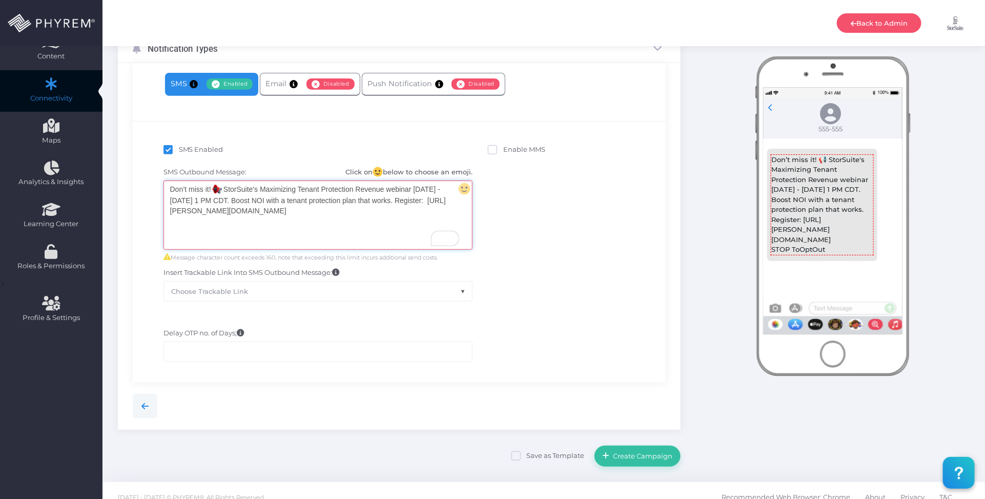
scroll to position [178, 0]
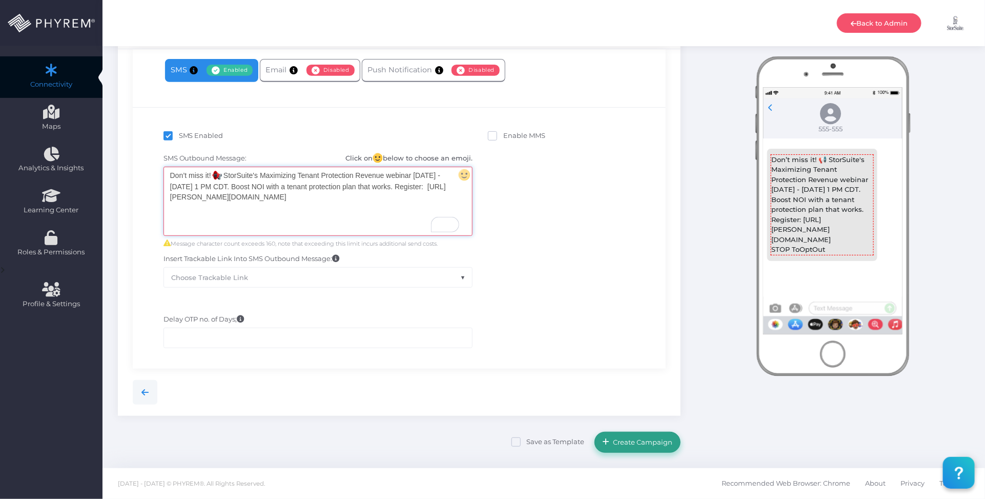
click at [636, 446] on button "Create Campaign" at bounding box center [637, 442] width 86 height 20
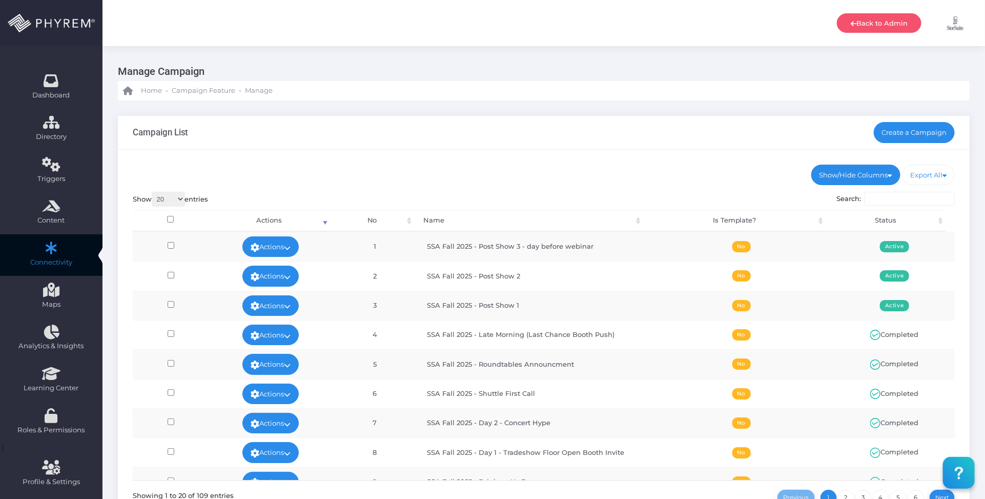
drag, startPoint x: 514, startPoint y: 169, endPoint x: 511, endPoint y: 198, distance: 29.3
click at [514, 169] on ul "Show/Hide Columns No Name Is Template? Status" at bounding box center [544, 175] width 823 height 20
click at [911, 130] on link "Create a Campaign" at bounding box center [914, 132] width 81 height 20
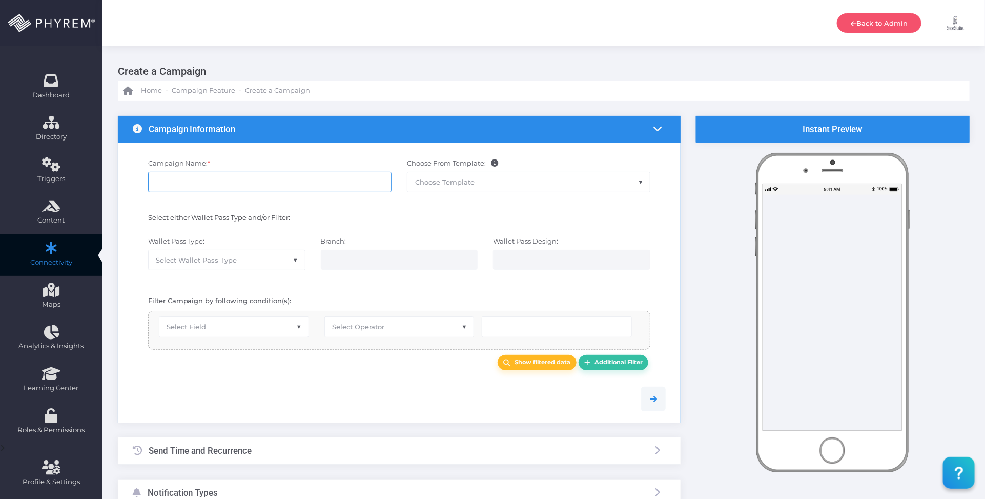
click at [235, 180] on input "Campaign Name: *" at bounding box center [269, 182] width 243 height 20
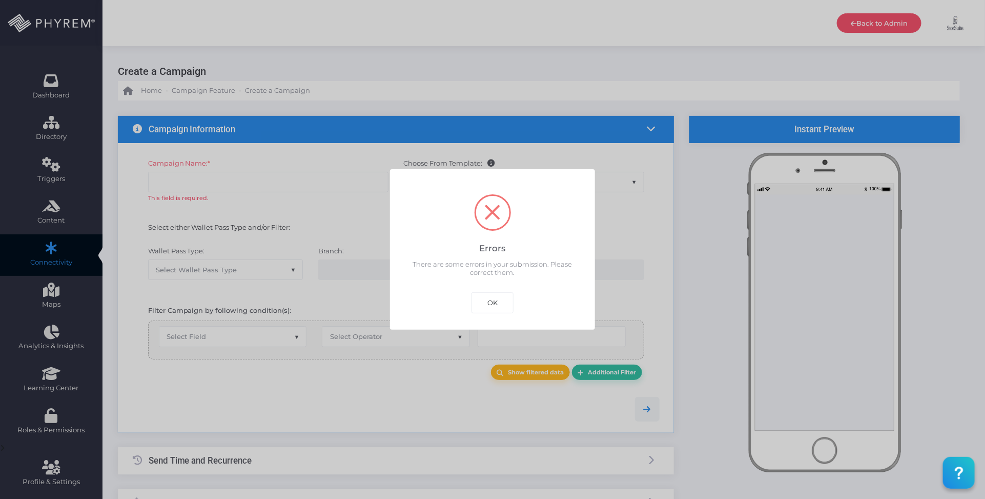
click at [471, 292] on button "OK" at bounding box center [492, 302] width 42 height 20
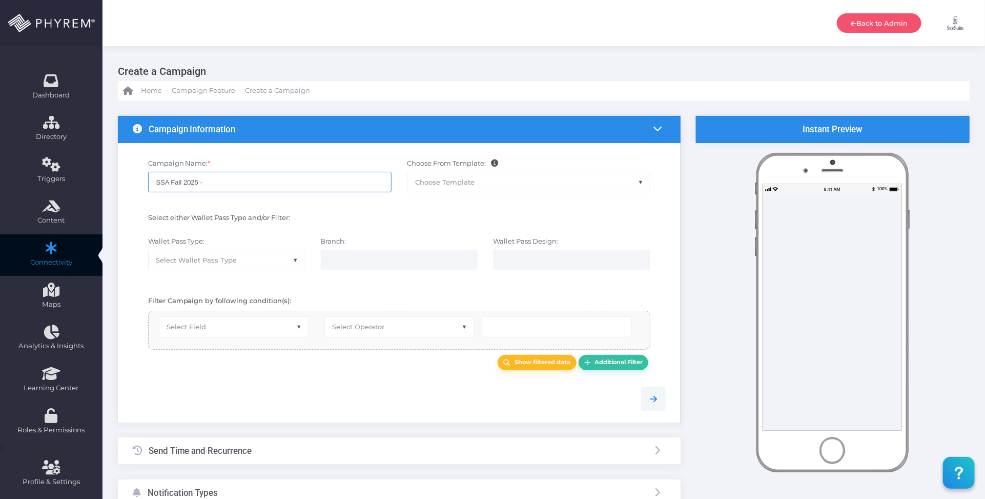
paste input "Post Show 4 - day of webinar"
type input "SSA Fall 2025 - Post Show 4 - day of webinar"
click at [270, 259] on span "Select Wallet Pass Type" at bounding box center [227, 259] width 156 height 19
drag, startPoint x: 208, startPoint y: 384, endPoint x: 216, endPoint y: 336, distance: 49.0
click at [208, 379] on div at bounding box center [399, 398] width 549 height 47
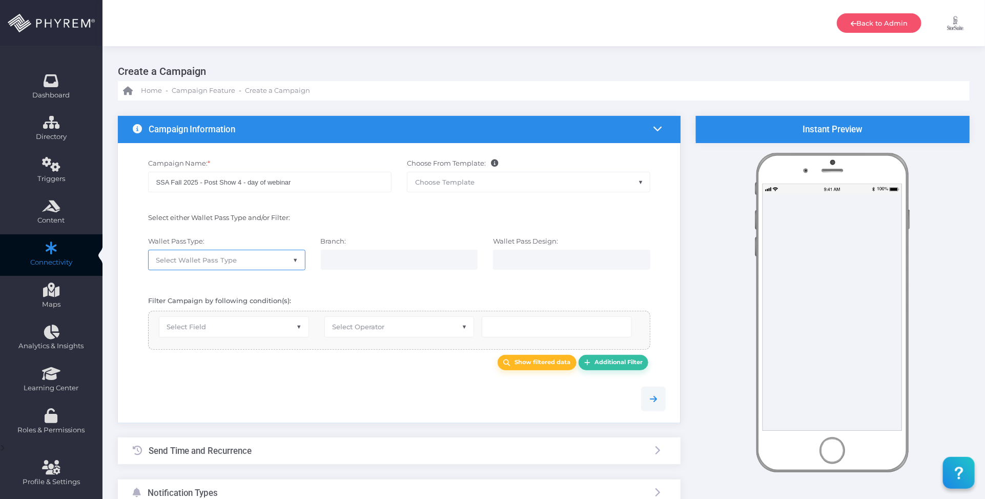
click at [217, 323] on span "Select Field" at bounding box center [233, 326] width 149 height 19
select select "group_id"
click at [364, 323] on span "Select Operator" at bounding box center [358, 326] width 52 height 8
select select "exact"
click at [487, 328] on input "number" at bounding box center [538, 326] width 113 height 20
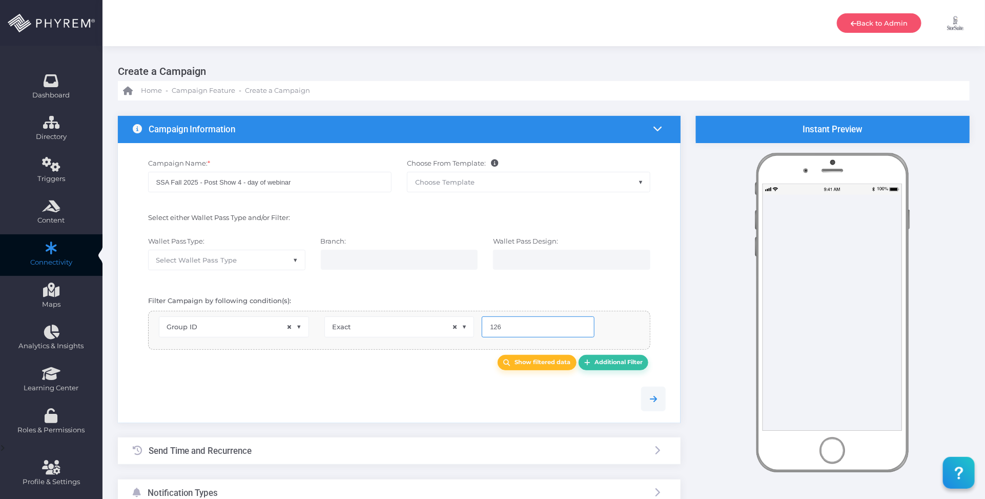
type input "126"
click at [393, 386] on div at bounding box center [399, 398] width 549 height 47
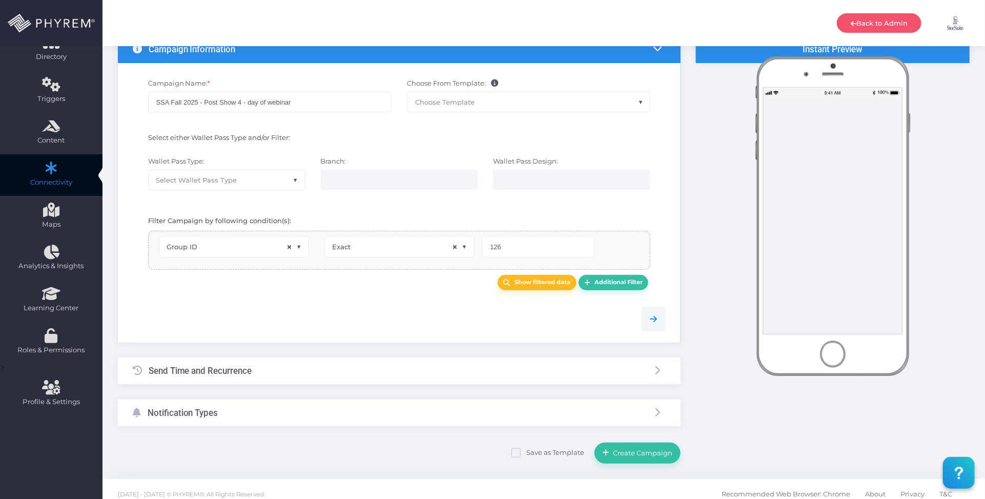
scroll to position [91, 0]
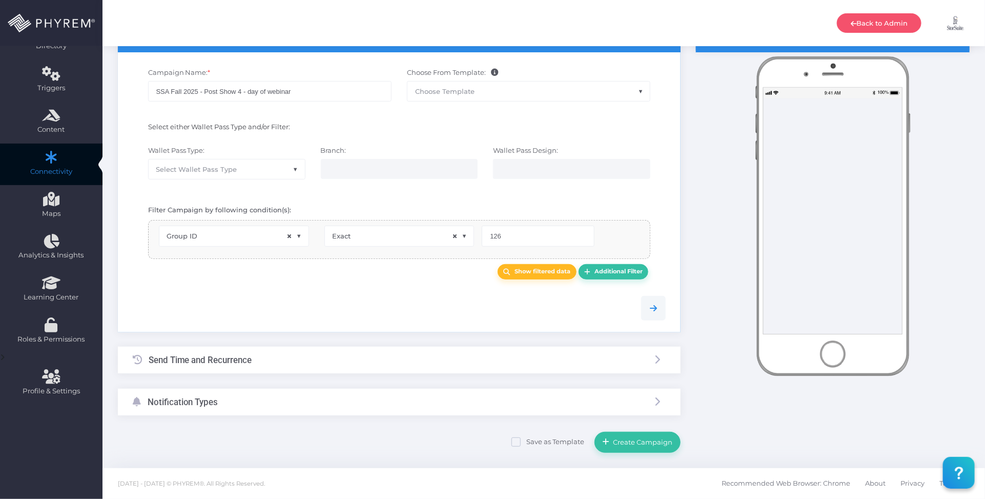
click at [300, 357] on div "Send Time and Recurrence" at bounding box center [399, 359] width 563 height 27
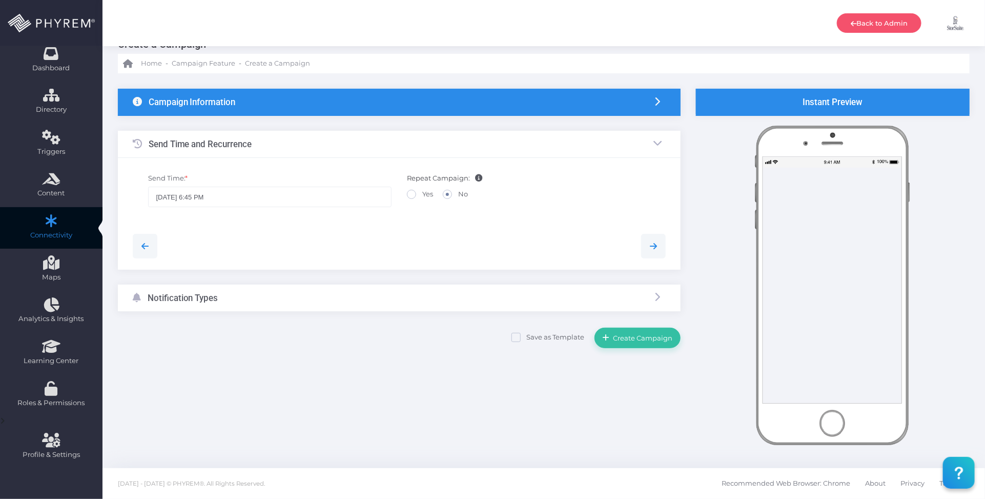
scroll to position [27, 0]
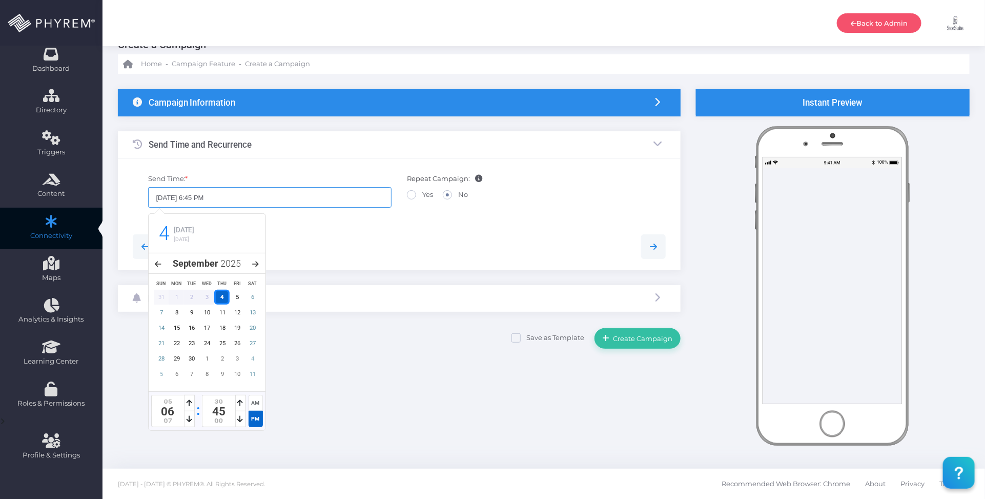
click at [248, 195] on input "[DATE] 6:45 PM" at bounding box center [269, 197] width 243 height 20
click at [239, 313] on div "12" at bounding box center [237, 312] width 15 height 15
click at [192, 416] on div at bounding box center [189, 419] width 11 height 16
click at [191, 416] on icon at bounding box center [190, 418] width 6 height 7
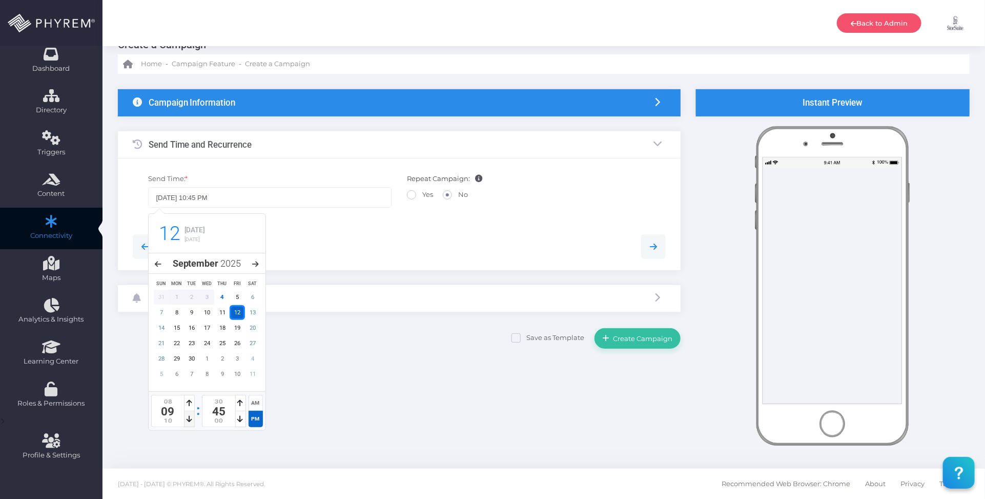
click at [190, 416] on icon at bounding box center [190, 418] width 6 height 7
click at [242, 403] on div at bounding box center [240, 403] width 11 height 16
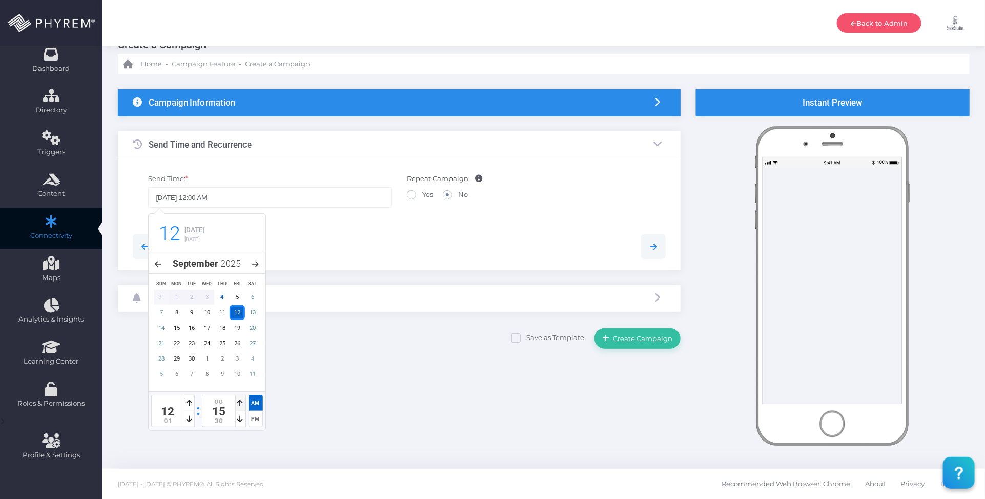
click at [242, 403] on icon at bounding box center [241, 402] width 6 height 7
click at [252, 420] on div "PM" at bounding box center [256, 419] width 14 height 16
type input "[DATE] 12:00 PM"
click at [347, 243] on div at bounding box center [399, 246] width 549 height 25
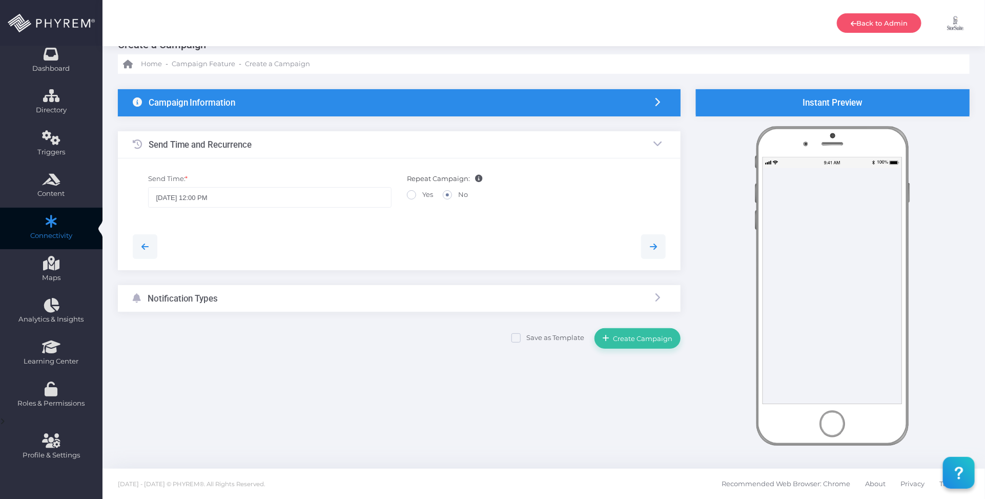
click at [256, 303] on div "Notification Types" at bounding box center [399, 298] width 563 height 27
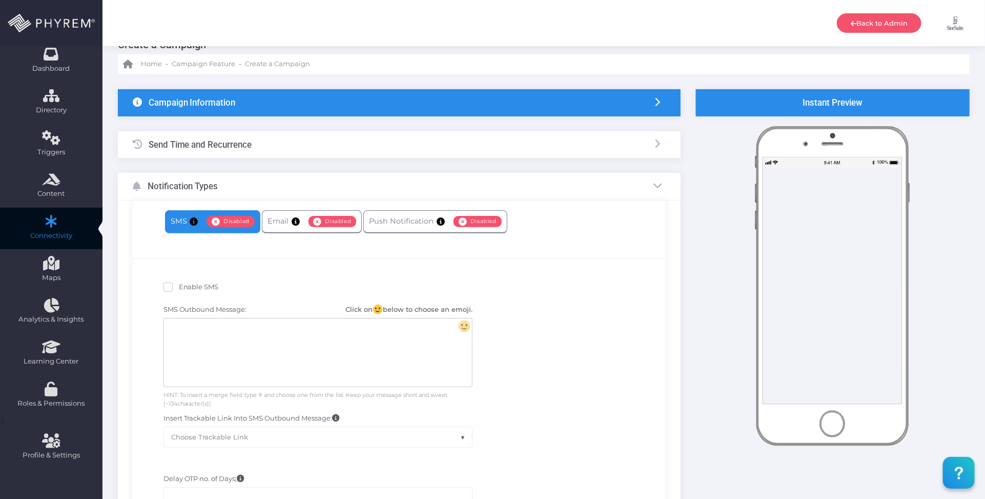
click at [206, 284] on span "Enable SMS" at bounding box center [199, 286] width 40 height 8
click at [186, 284] on input "Enable SMS" at bounding box center [182, 285] width 7 height 7
checkbox input "true"
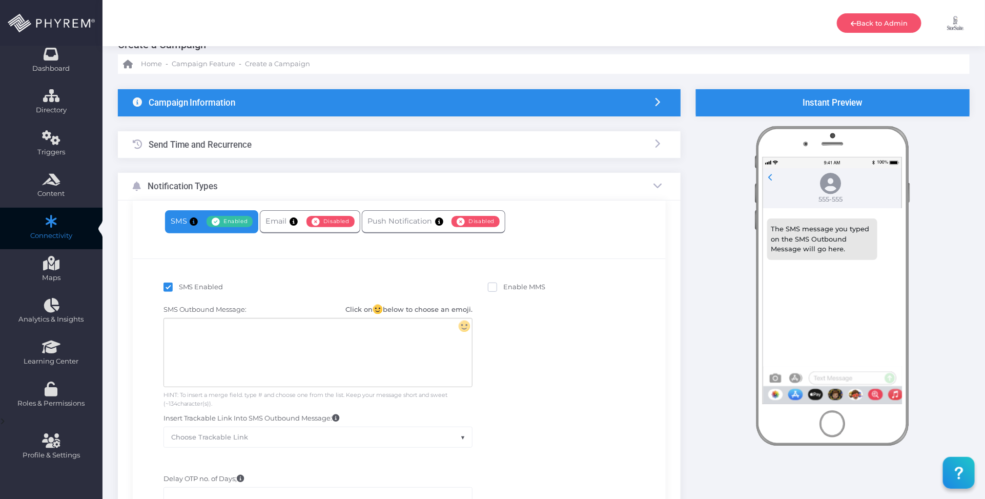
click at [295, 345] on div at bounding box center [318, 352] width 308 height 68
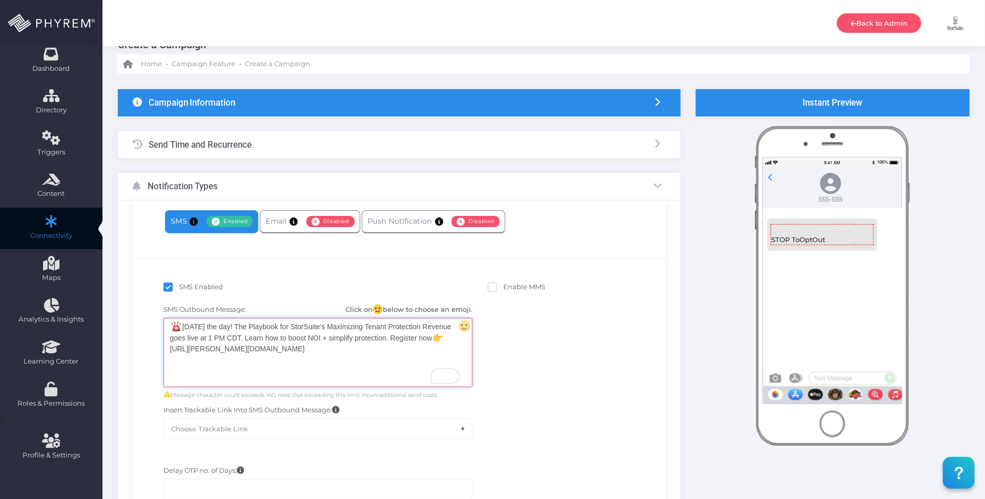
click at [446, 339] on div "[DATE] the day! The Playbook for StorSuite's Maximizing Tenant Protection Reven…" at bounding box center [318, 352] width 308 height 68
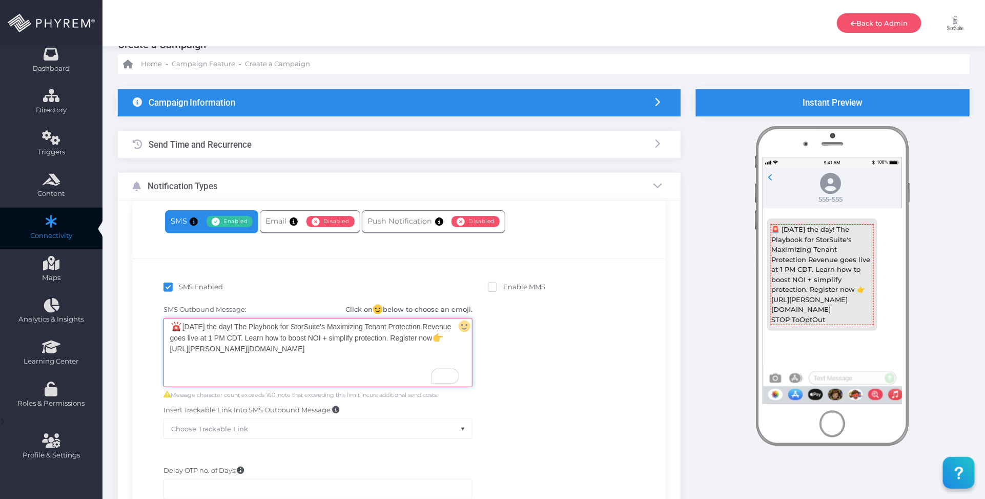
click at [525, 353] on div "SMS Outbound Message: Click on below to choose an emoji. [DATE] the day! The Pl…" at bounding box center [399, 371] width 518 height 145
click at [449, 336] on div "[DATE] the day! The Playbook for StorSuite's Maximizing Tenant Protection Reven…" at bounding box center [318, 352] width 308 height 68
click at [446, 339] on div "[DATE] the day! The Playbook for StorSuite's Maximizing Tenant Protection Reven…" at bounding box center [318, 352] width 308 height 68
click at [449, 337] on div "[DATE] the day! The Playbook for StorSuite's Maximizing Tenant Protection Reven…" at bounding box center [318, 352] width 308 height 68
click at [560, 341] on div "SMS Outbound Message: Click on below to choose an emoji. 🚨 [DATE] the day! The …" at bounding box center [399, 371] width 518 height 145
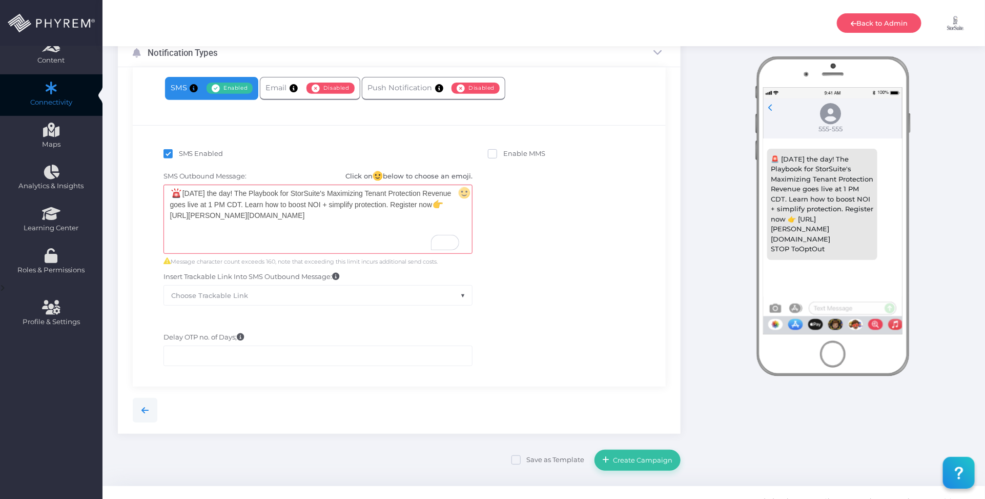
scroll to position [178, 0]
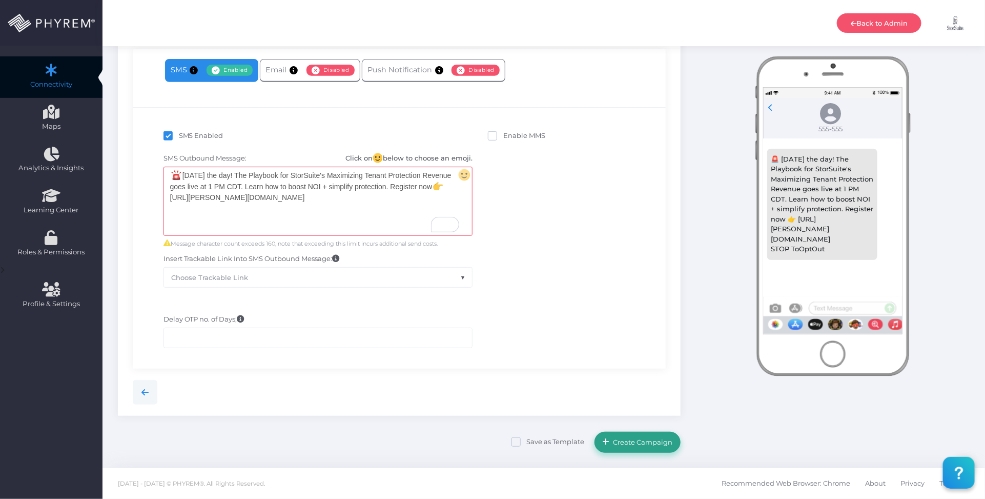
click at [653, 442] on span "Create Campaign" at bounding box center [641, 442] width 63 height 8
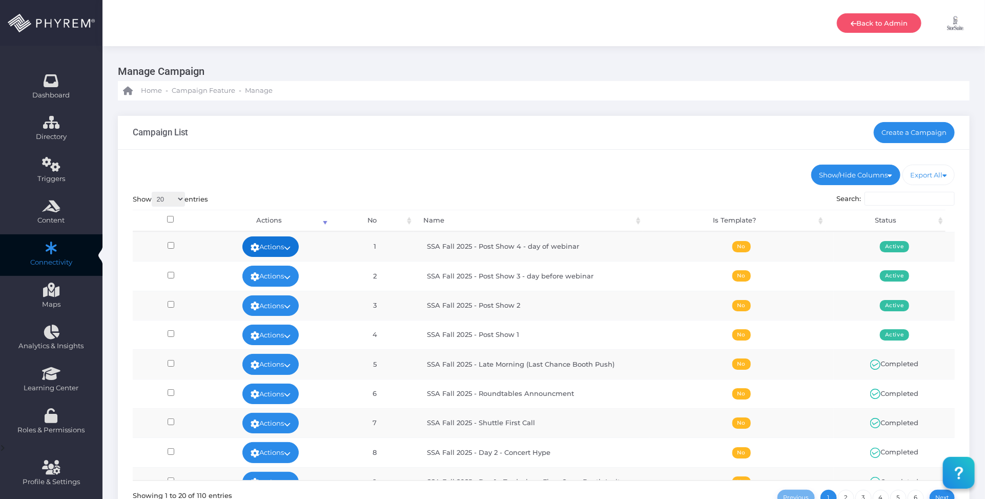
click at [284, 245] on link "Actions" at bounding box center [270, 246] width 56 height 20
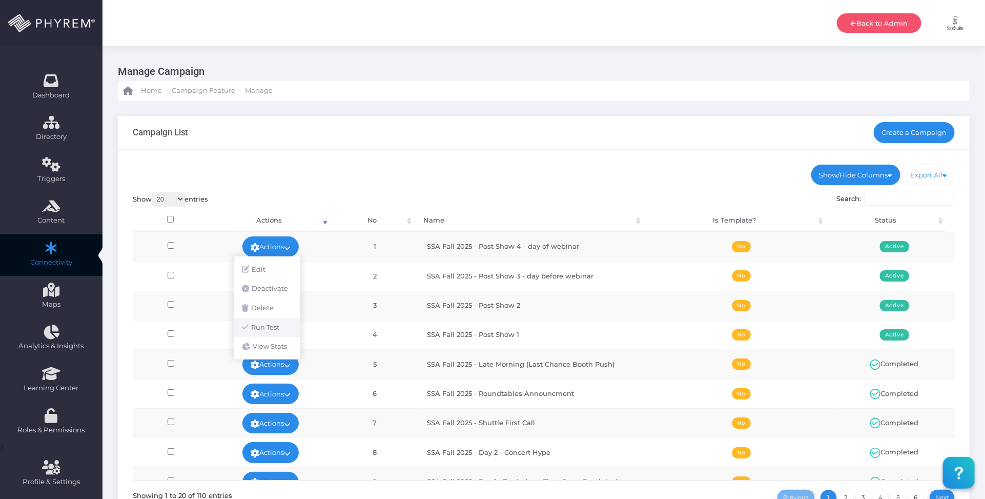
click at [279, 327] on link "Run Test" at bounding box center [267, 327] width 67 height 19
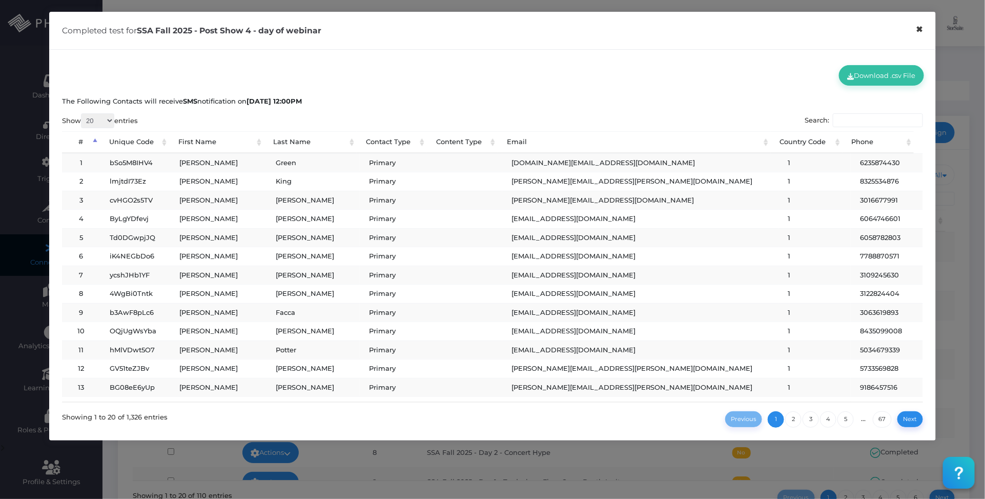
click at [920, 33] on button "×" at bounding box center [920, 29] width 20 height 23
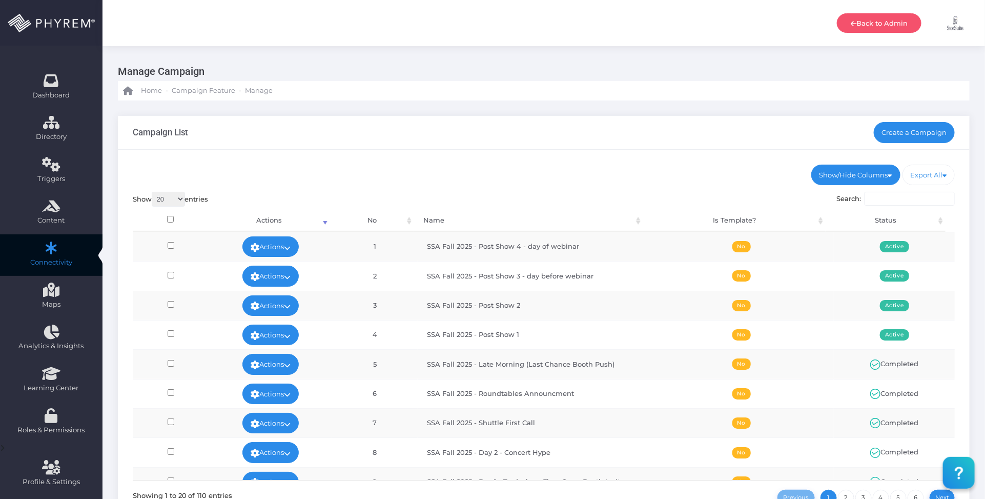
click at [650, 165] on ul "Show/Hide Columns No Name Is Template? Status" at bounding box center [544, 175] width 823 height 20
click at [571, 144] on div "Campaign List Create a Campaign" at bounding box center [544, 133] width 852 height 34
click at [654, 139] on div "Campaign List Create a Campaign" at bounding box center [544, 133] width 852 height 34
click at [615, 175] on ul "Show/Hide Columns No Name Is Template? Status" at bounding box center [544, 175] width 823 height 20
click at [489, 165] on ul "Show/Hide Columns No Name Is Template? Status" at bounding box center [544, 175] width 823 height 20
